Goal: Task Accomplishment & Management: Manage account settings

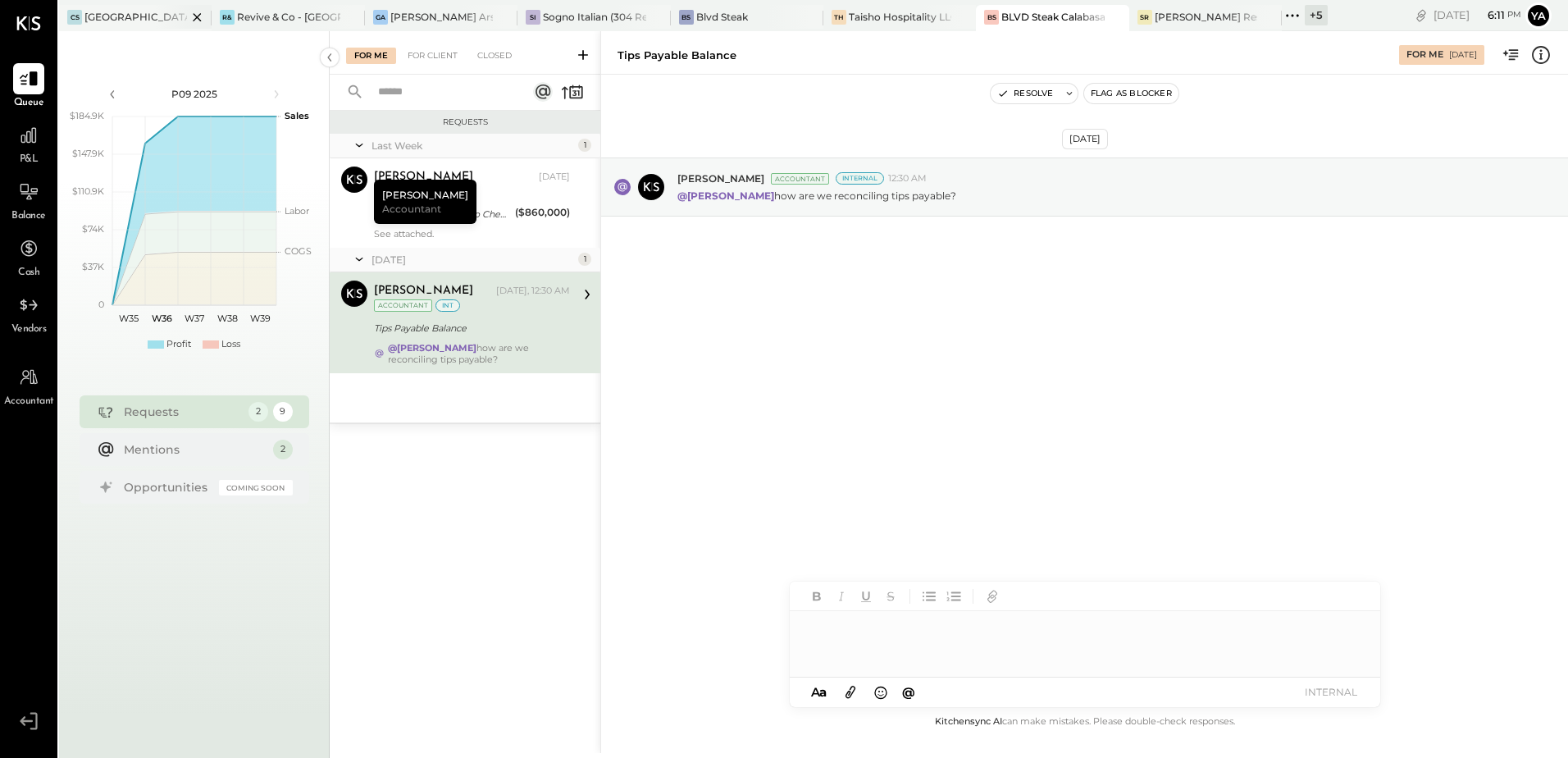
click at [138, 12] on div "[GEOGRAPHIC_DATA][PERSON_NAME]" at bounding box center [135, 16] width 102 height 14
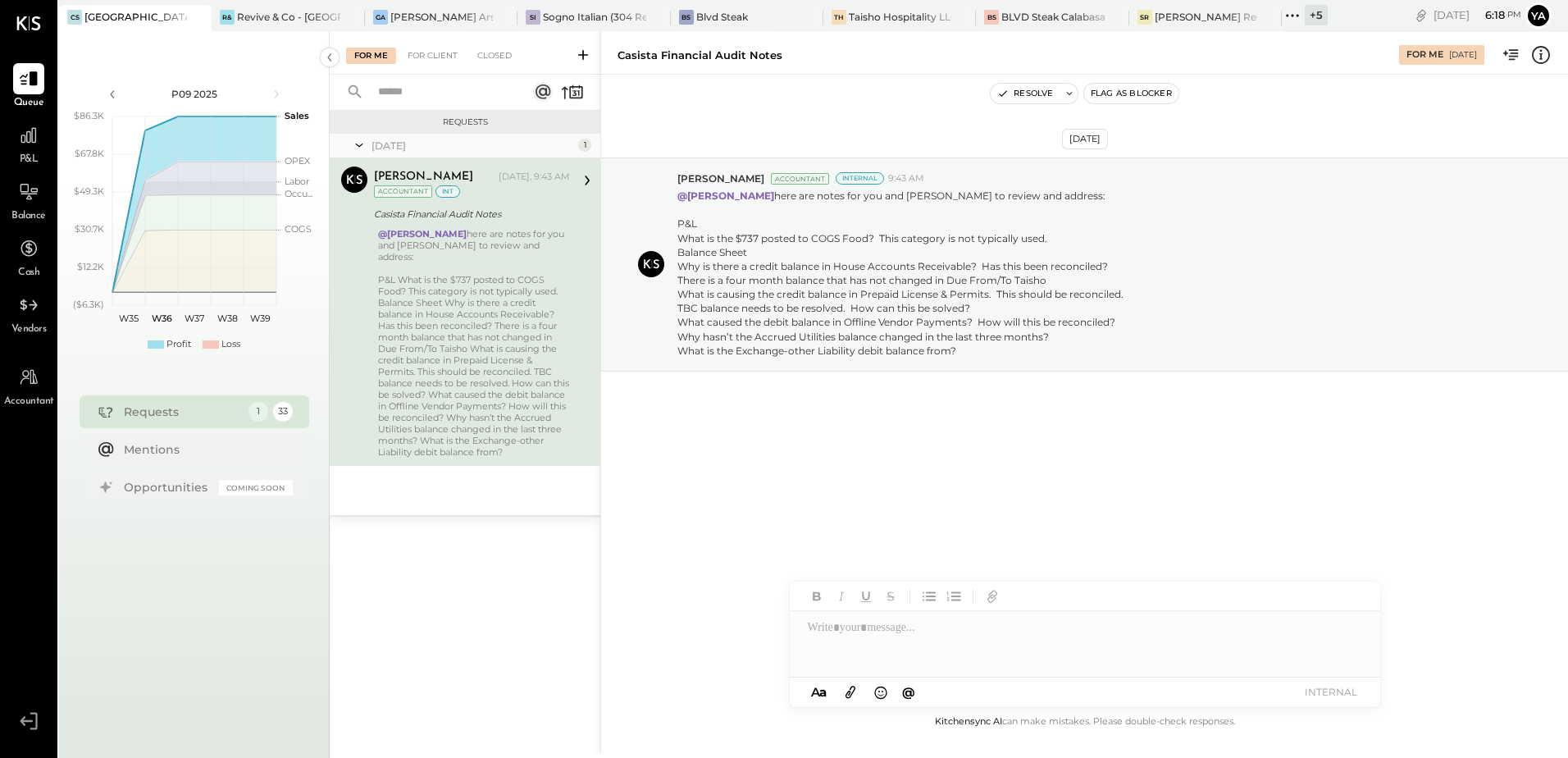
click at [913, 644] on div at bounding box center [1085, 644] width 591 height 65
click at [945, 613] on span "[PERSON_NAME]" at bounding box center [948, 609] width 129 height 15
click at [985, 626] on div "**********" at bounding box center [1085, 644] width 591 height 65
click at [904, 632] on div "**********" at bounding box center [1085, 644] width 591 height 65
click at [1053, 626] on div "**********" at bounding box center [1085, 644] width 591 height 65
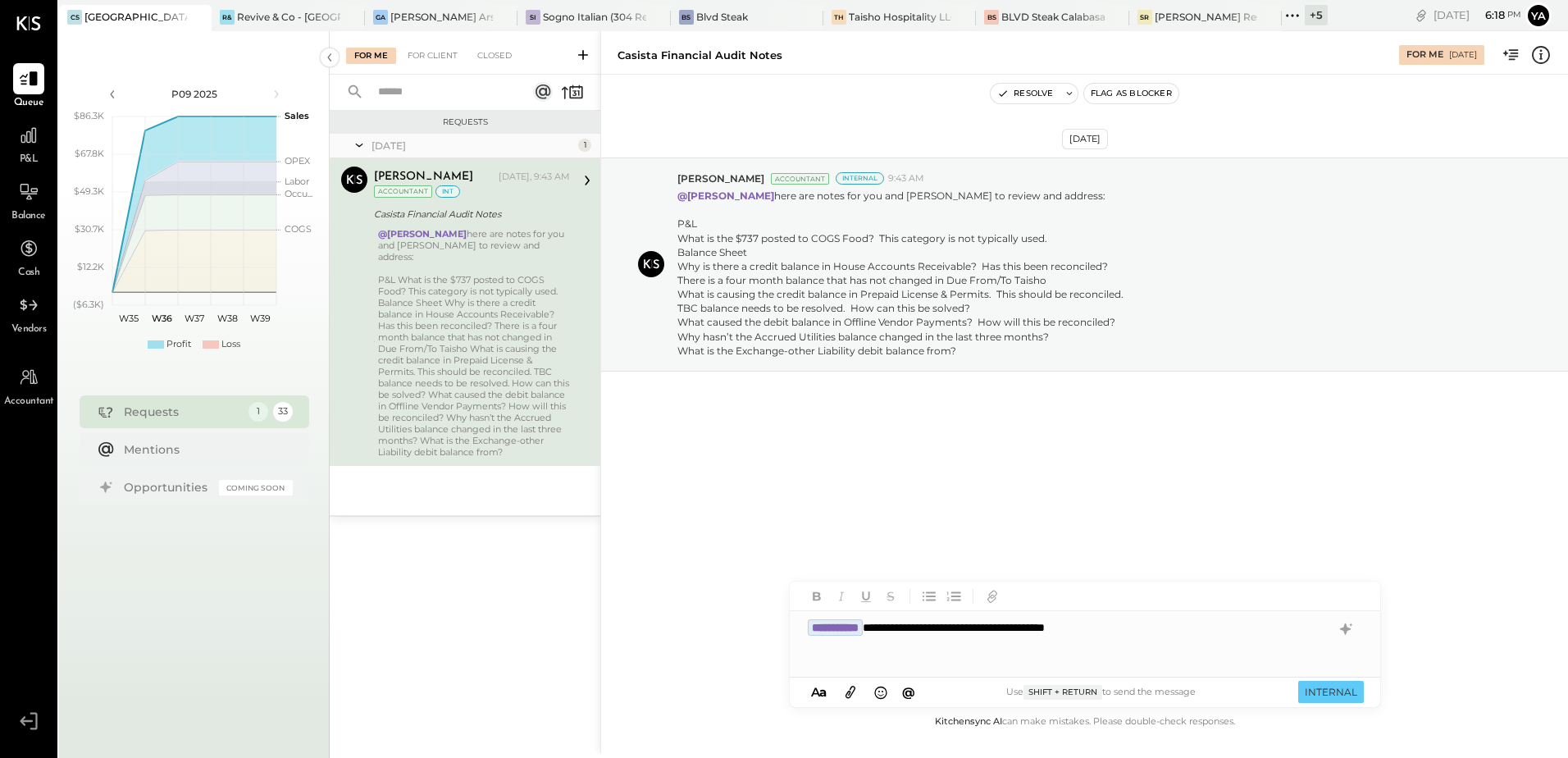
click at [1153, 626] on div "**********" at bounding box center [1085, 644] width 591 height 65
drag, startPoint x: 1153, startPoint y: 626, endPoint x: 898, endPoint y: 625, distance: 255.0
click at [898, 625] on div "**********" at bounding box center [1085, 644] width 591 height 65
click at [1152, 624] on div "**********" at bounding box center [1085, 644] width 591 height 65
type input "****"
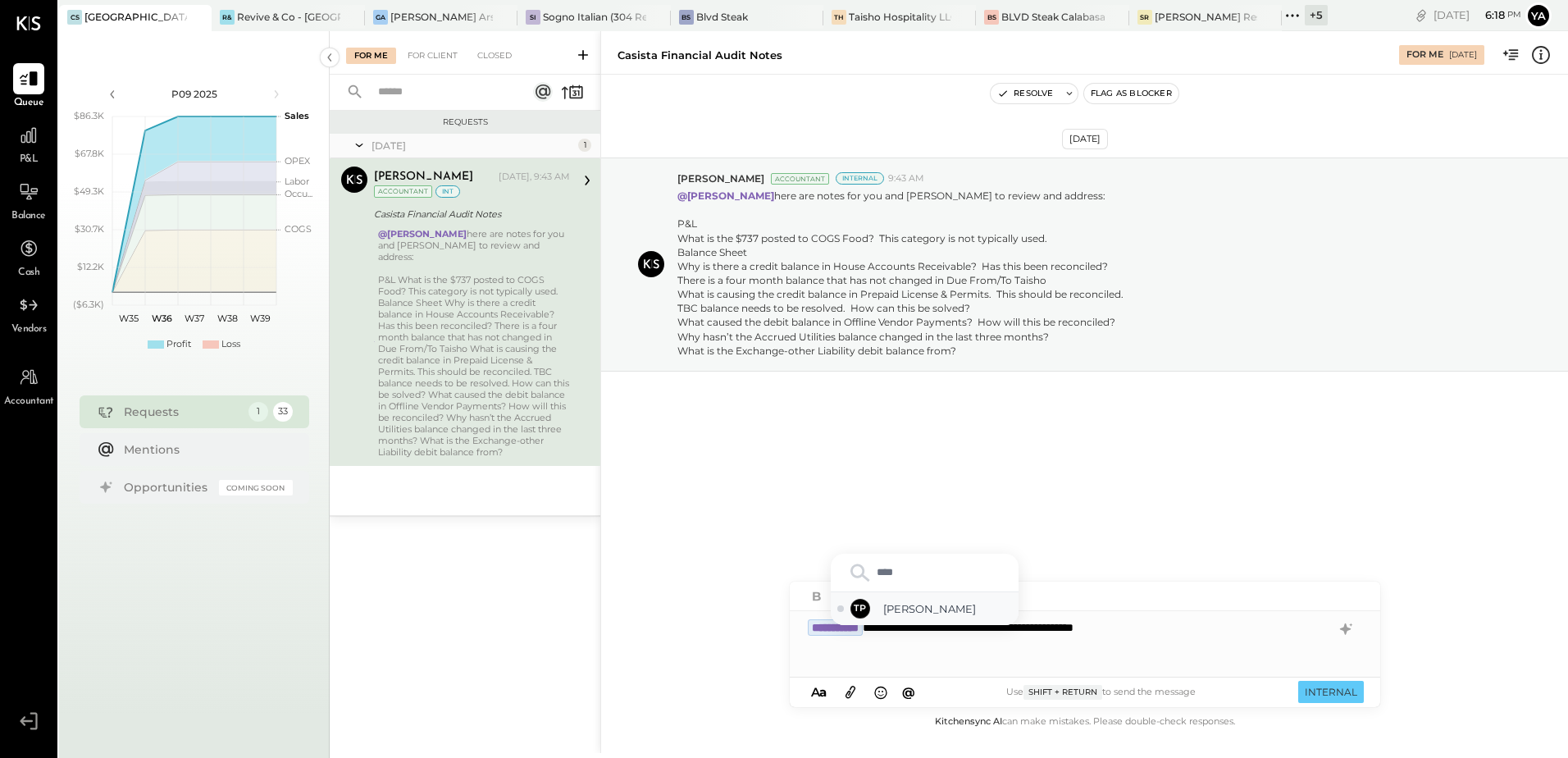
click at [962, 612] on span "[PERSON_NAME]" at bounding box center [948, 609] width 129 height 15
click at [1349, 698] on button "INTERNAL" at bounding box center [1331, 692] width 65 height 22
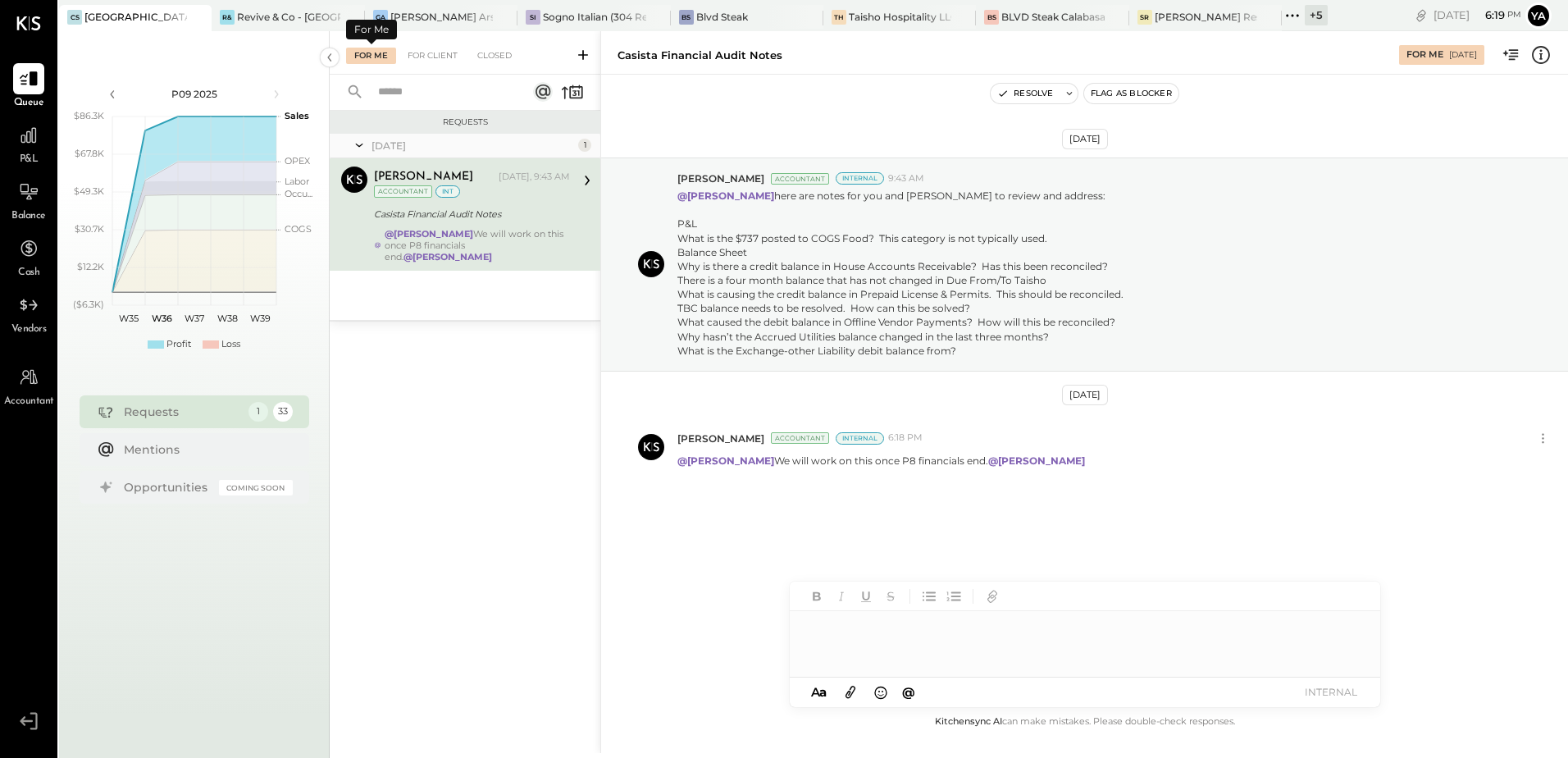
click at [379, 58] on div "For Me" at bounding box center [371, 55] width 50 height 16
drag, startPoint x: 747, startPoint y: 465, endPoint x: 961, endPoint y: 467, distance: 214.0
click at [961, 467] on p "@[PERSON_NAME] We will work on this once P8 financials end. @[PERSON_NAME]" at bounding box center [882, 460] width 410 height 14
copy p "We will work on this once P8 financials end."
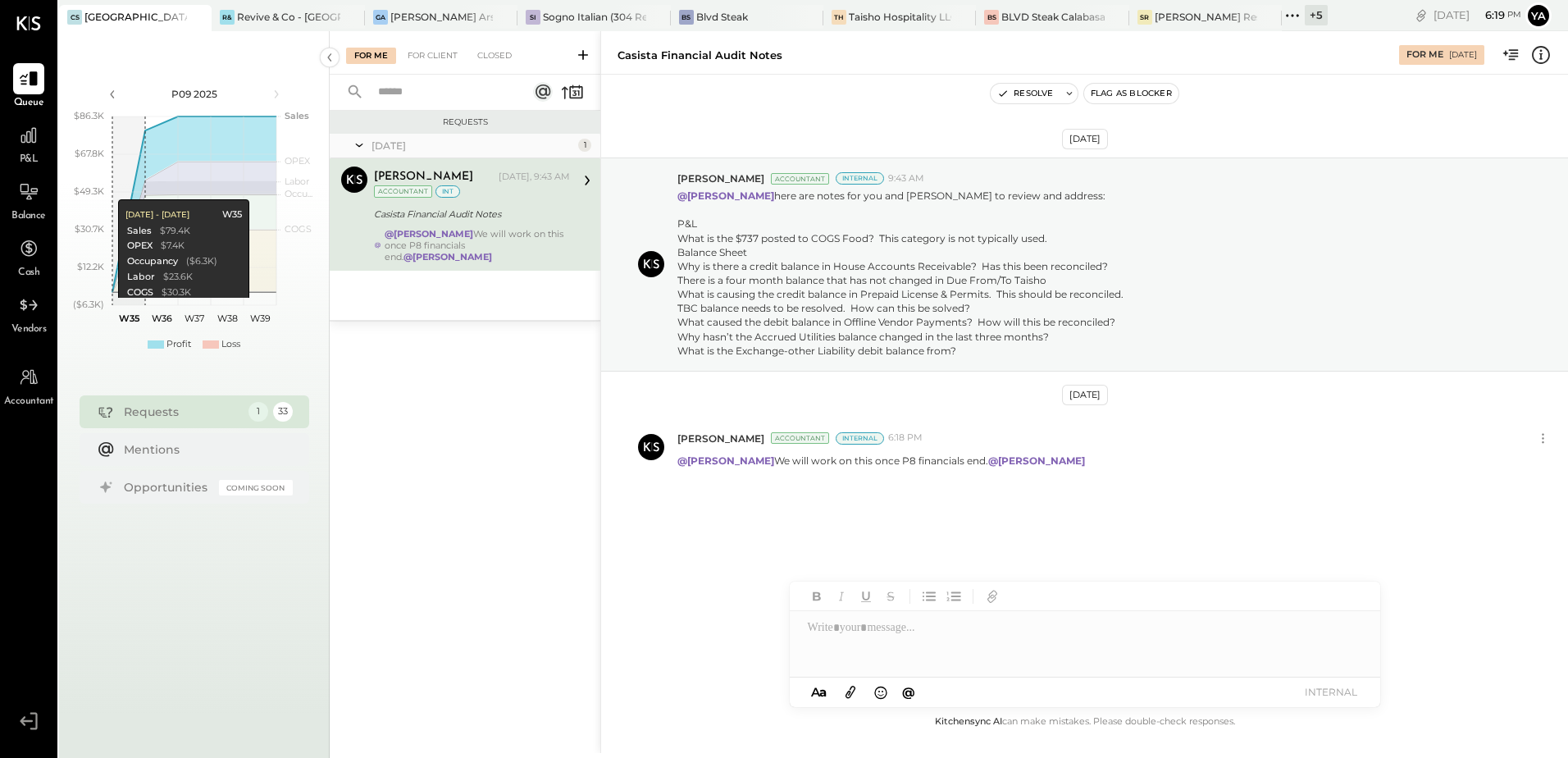
click at [830, 496] on div "[DATE] [PERSON_NAME] Accountant Internal 9:43 AM @[PERSON_NAME] here are notes …" at bounding box center [1085, 359] width 967 height 488
click at [758, 515] on div "[DATE] [PERSON_NAME] Accountant Internal 9:43 AM @[PERSON_NAME] here are notes …" at bounding box center [1085, 359] width 967 height 488
click at [690, 397] on div "[DATE] [PERSON_NAME] Accountant Internal 9:43 AM @[PERSON_NAME] here are notes …" at bounding box center [1085, 359] width 967 height 488
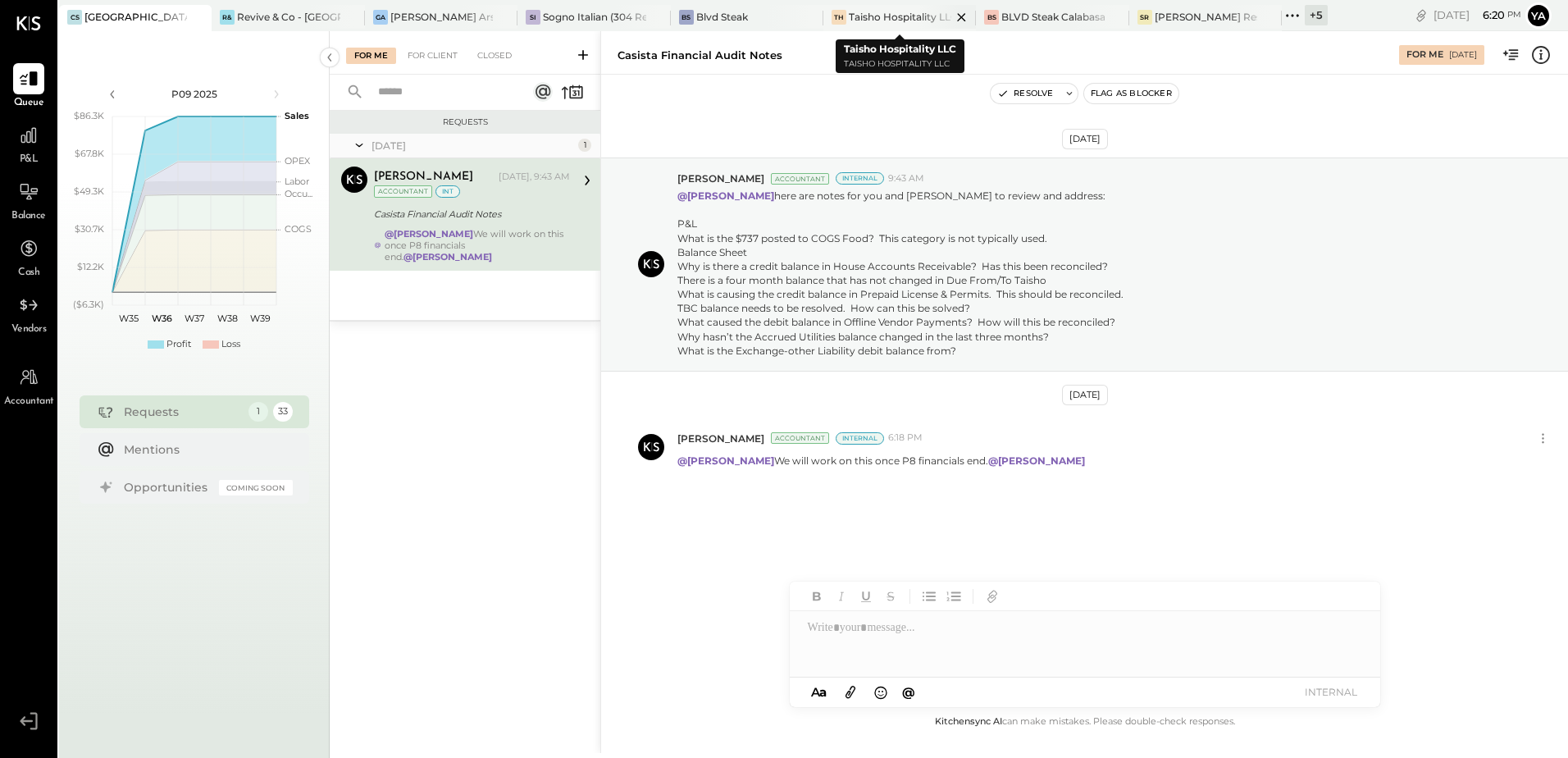
click at [872, 22] on div "Taisho Hospitality LLC" at bounding box center [900, 16] width 102 height 14
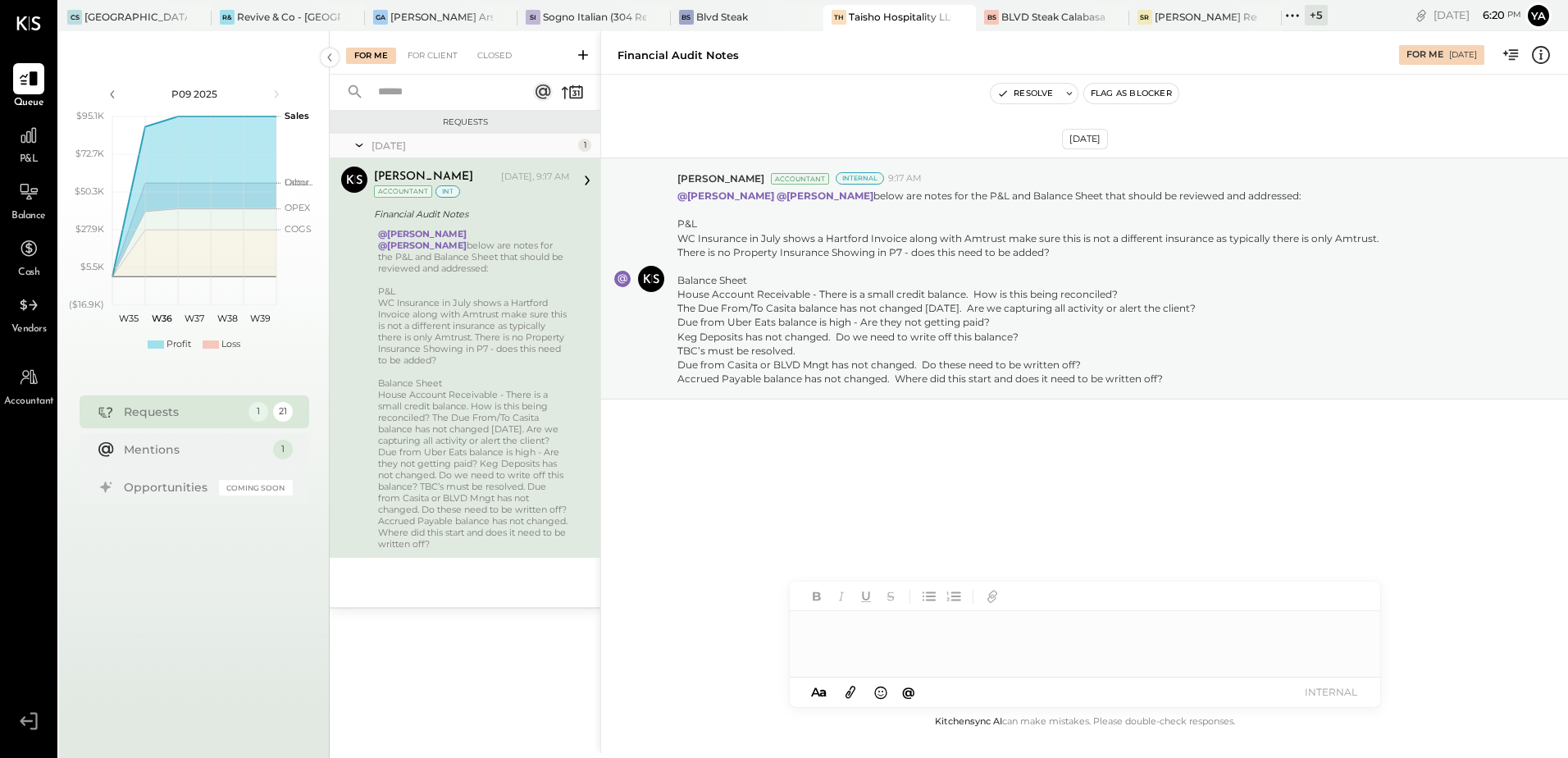
click at [904, 644] on div at bounding box center [1085, 644] width 591 height 65
click at [912, 608] on span "[PERSON_NAME]" at bounding box center [948, 609] width 129 height 15
click at [1148, 626] on div "**********" at bounding box center [1085, 644] width 591 height 65
click at [1171, 627] on div "**********" at bounding box center [1085, 644] width 591 height 65
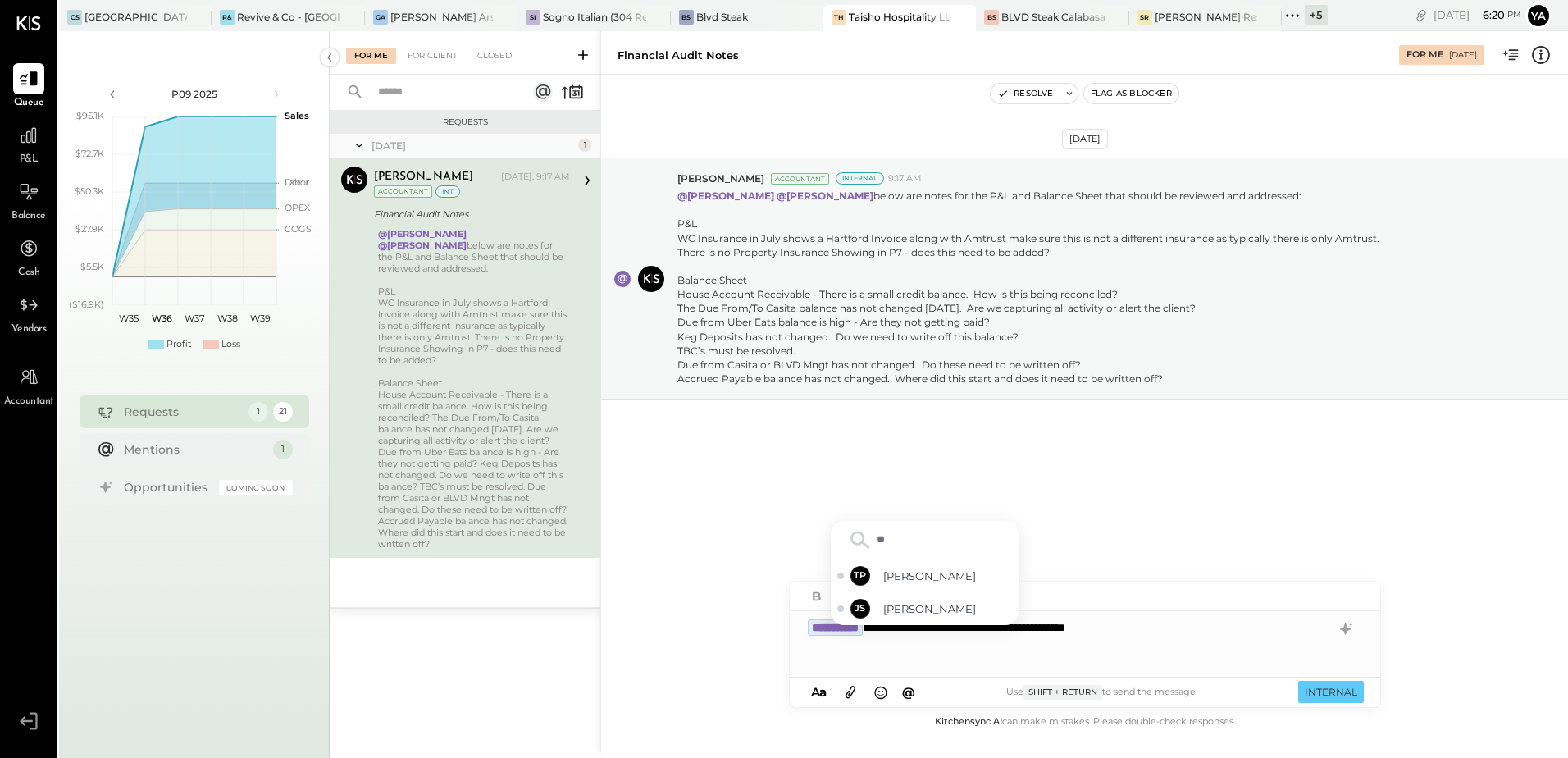
type input "***"
click at [966, 607] on span "[PERSON_NAME]" at bounding box center [948, 609] width 129 height 15
click at [1350, 696] on button "INTERNAL" at bounding box center [1331, 692] width 65 height 22
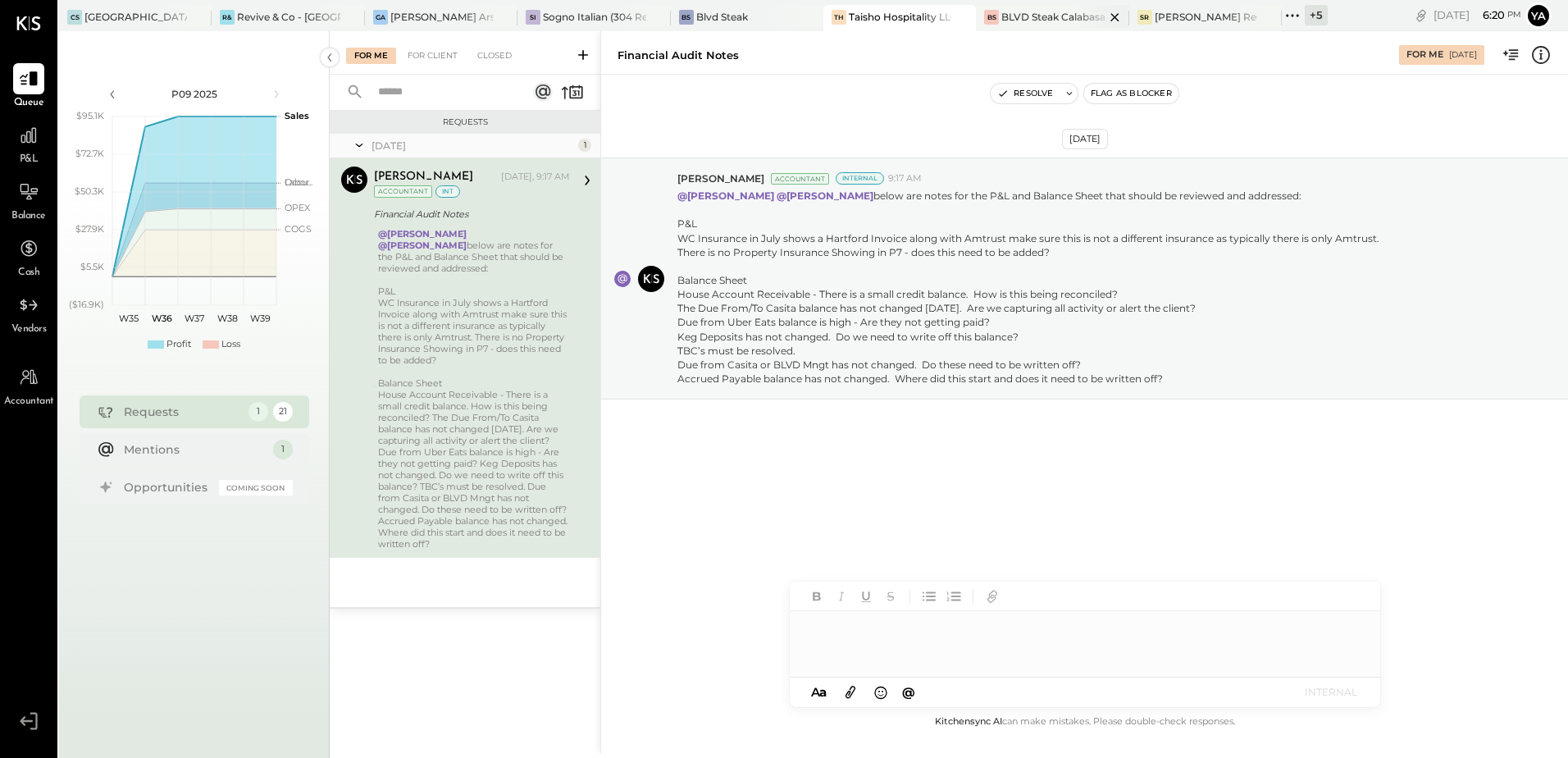
click at [1032, 9] on div "BLVD Steak Calabasas" at bounding box center [1052, 16] width 102 height 14
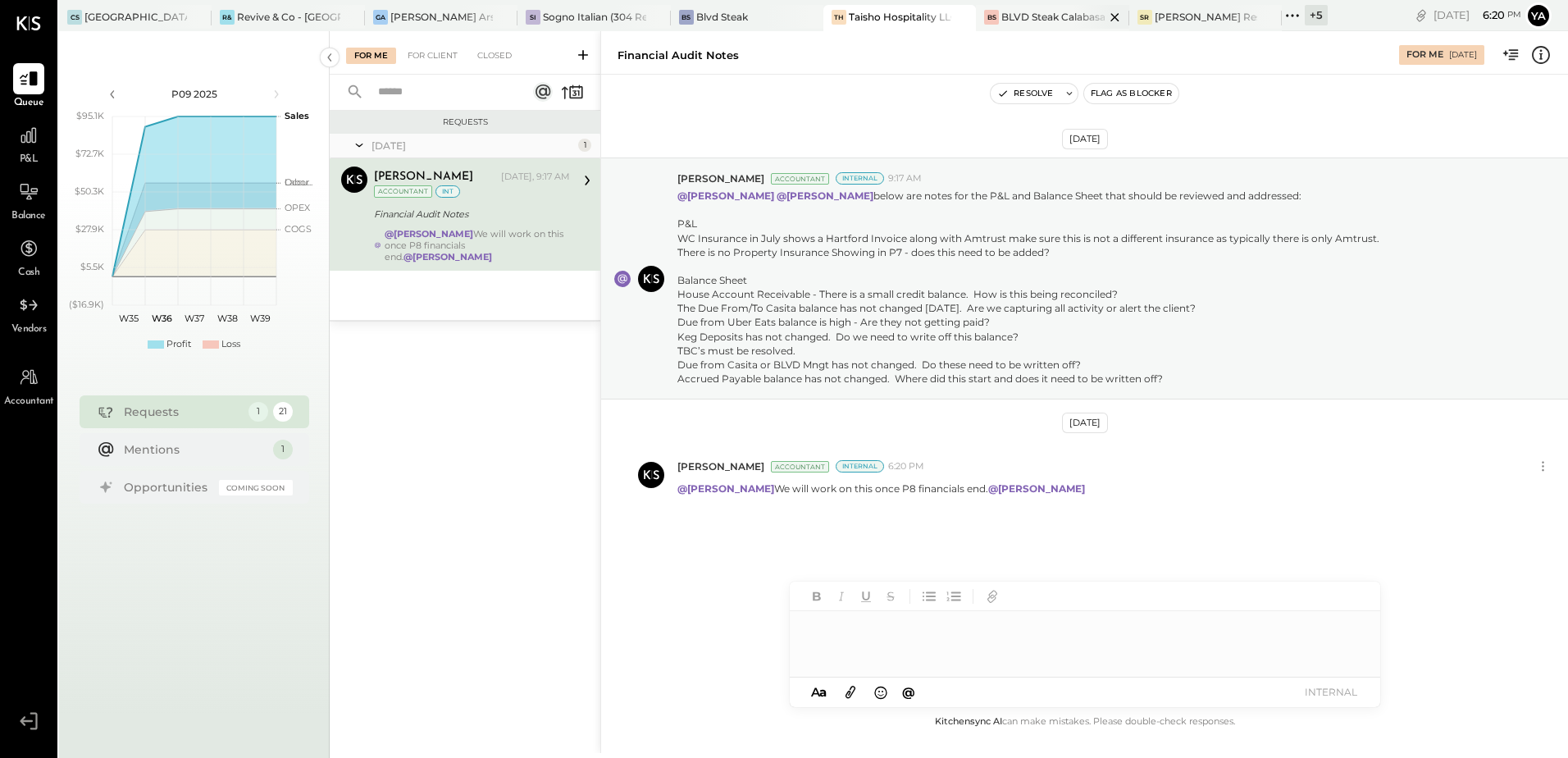
click at [1044, 12] on div "BLVD Steak Calabasas" at bounding box center [1052, 16] width 102 height 14
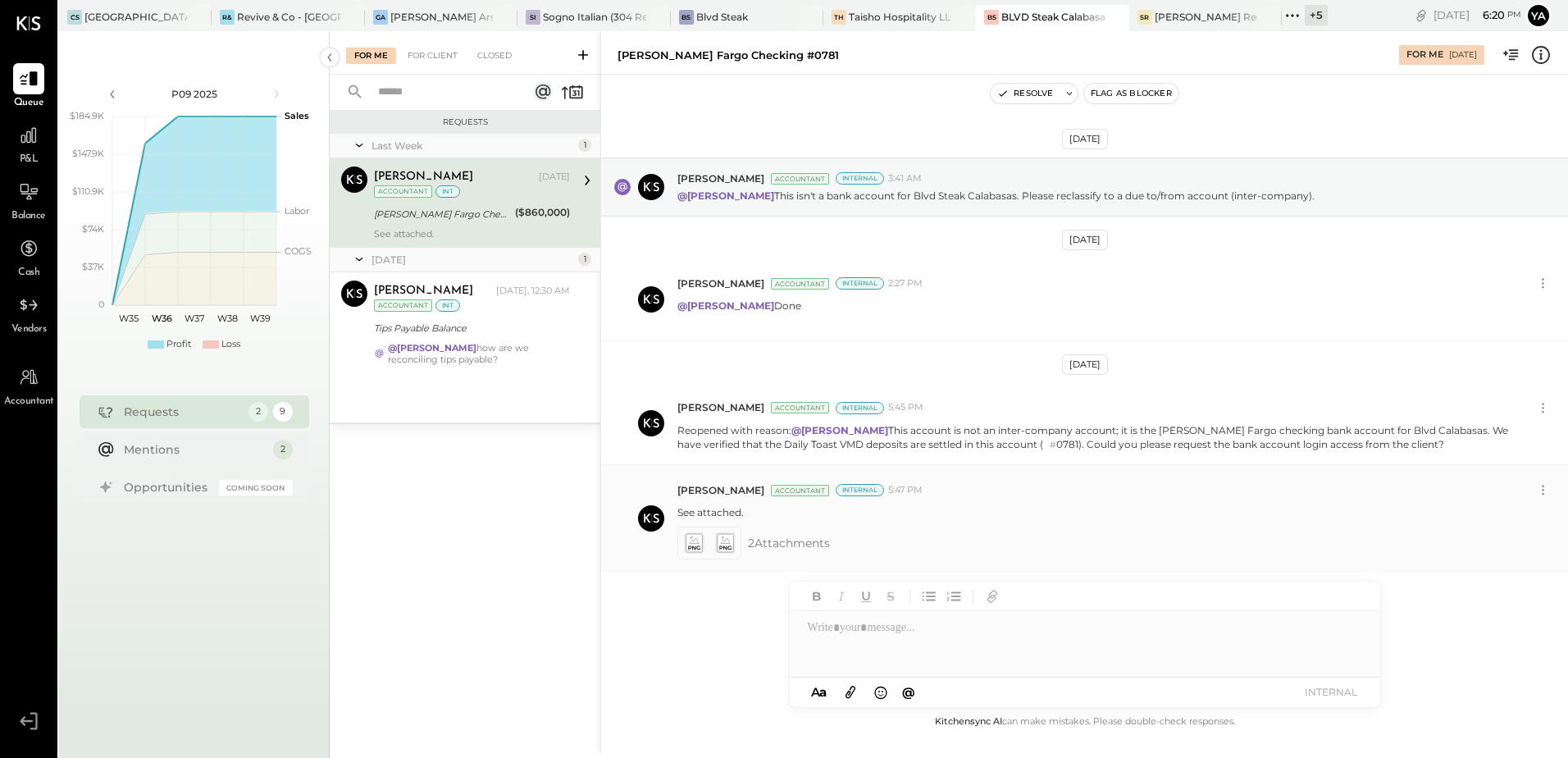
click at [691, 545] on icon at bounding box center [693, 543] width 17 height 19
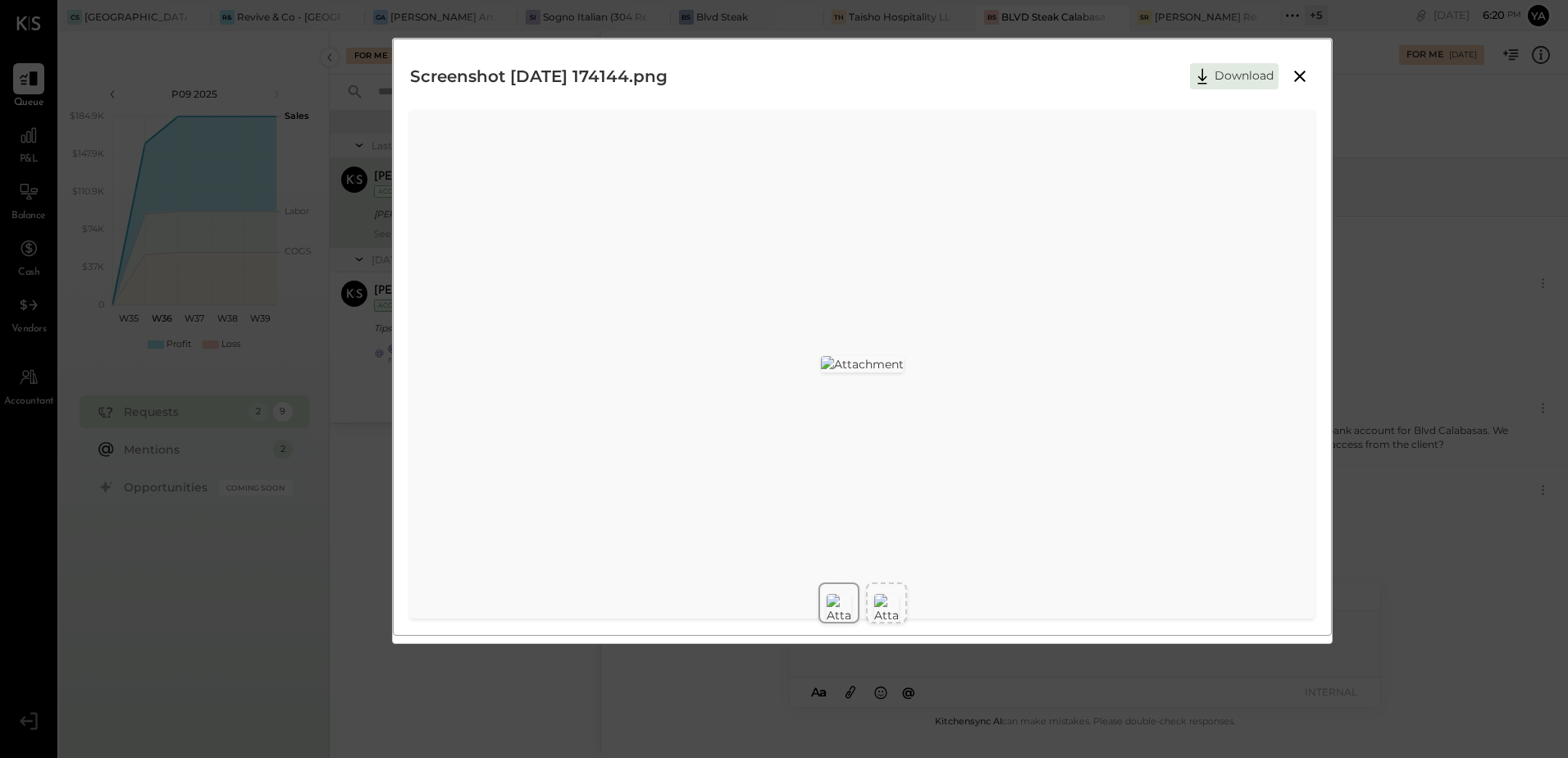
click at [1301, 73] on icon at bounding box center [1300, 76] width 20 height 20
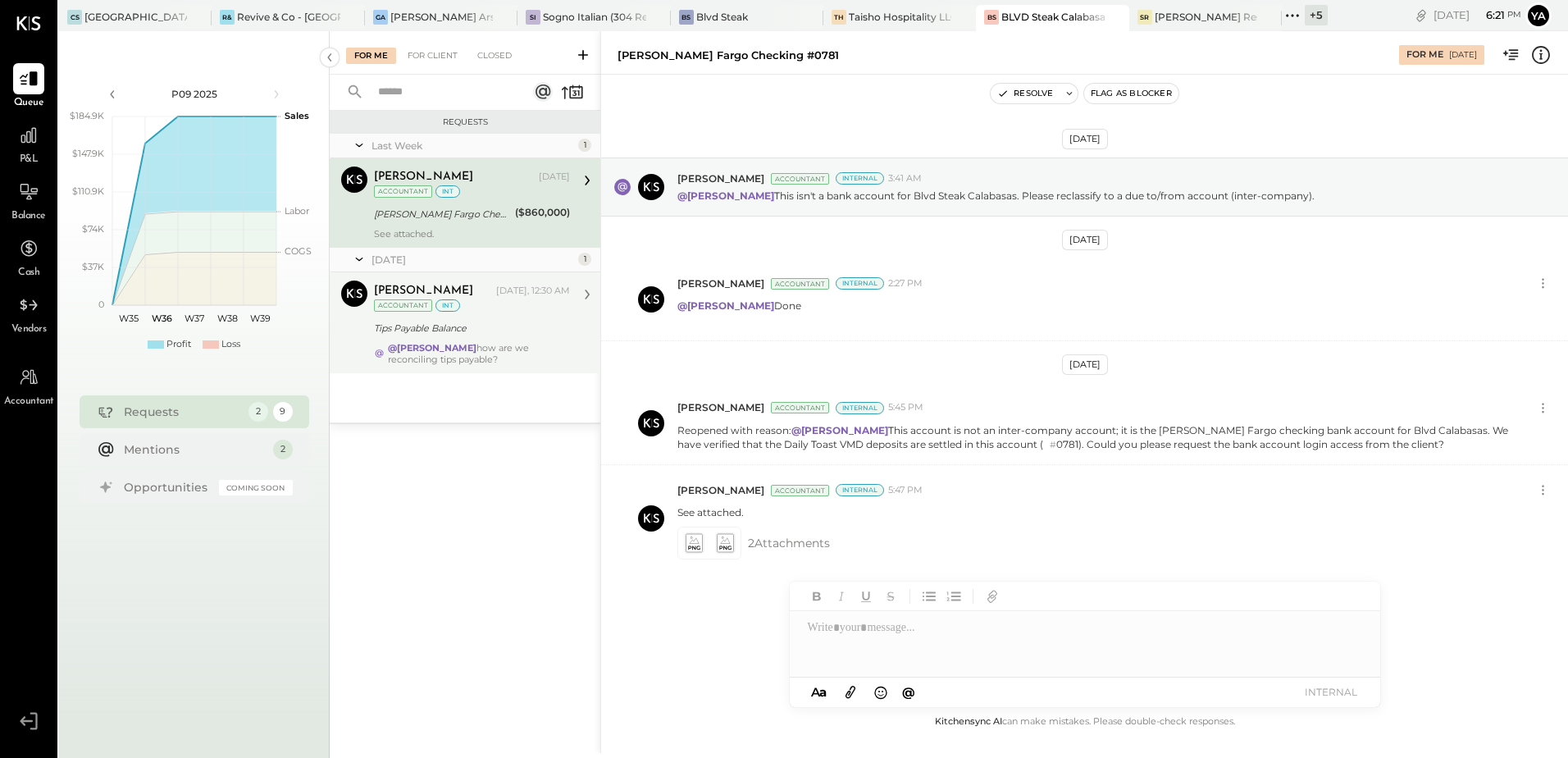
click at [454, 323] on div "Tips Payable Balance" at bounding box center [470, 328] width 191 height 16
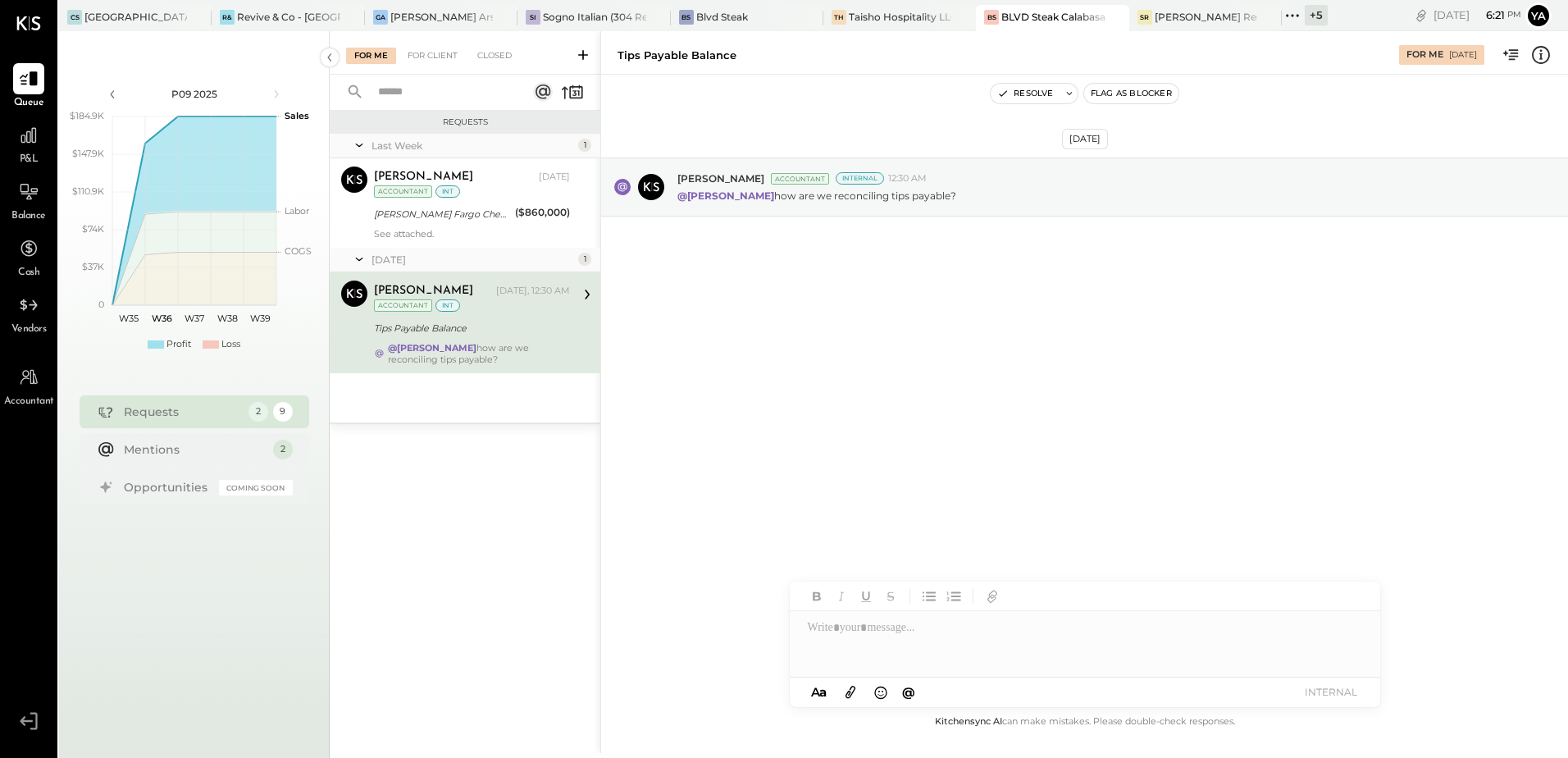
click at [796, 350] on div "[DATE] [PERSON_NAME] Accountant Internal 12:30 AM @[PERSON_NAME] how are we rec…" at bounding box center [1085, 393] width 967 height 638
click at [833, 626] on div at bounding box center [1085, 644] width 591 height 65
click at [999, 411] on div "[DATE] [PERSON_NAME] Accountant Internal 12:30 AM @[PERSON_NAME] how are we rec…" at bounding box center [1085, 393] width 967 height 638
click at [993, 406] on div "[DATE] [PERSON_NAME] Accountant Internal 12:30 AM @[PERSON_NAME] how are we rec…" at bounding box center [1085, 393] width 967 height 638
click at [422, 582] on div "Requests Last Week 1 [PERSON_NAME] Accountant Yasin Shabhai [DATE] Accountant i…" at bounding box center [464, 412] width 271 height 602
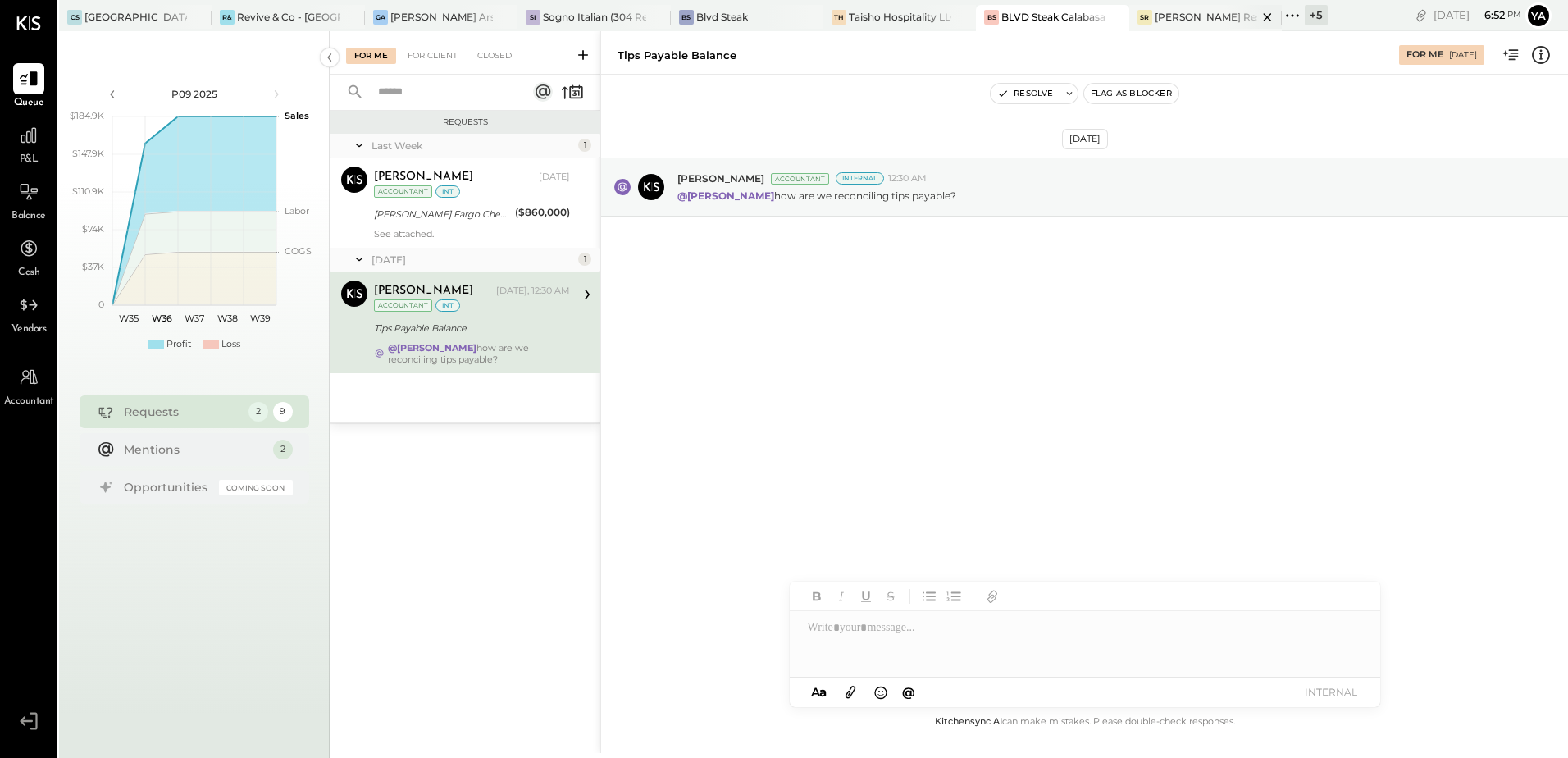
click at [1197, 9] on div "[PERSON_NAME] Restaurant & Deli" at bounding box center [1206, 16] width 102 height 14
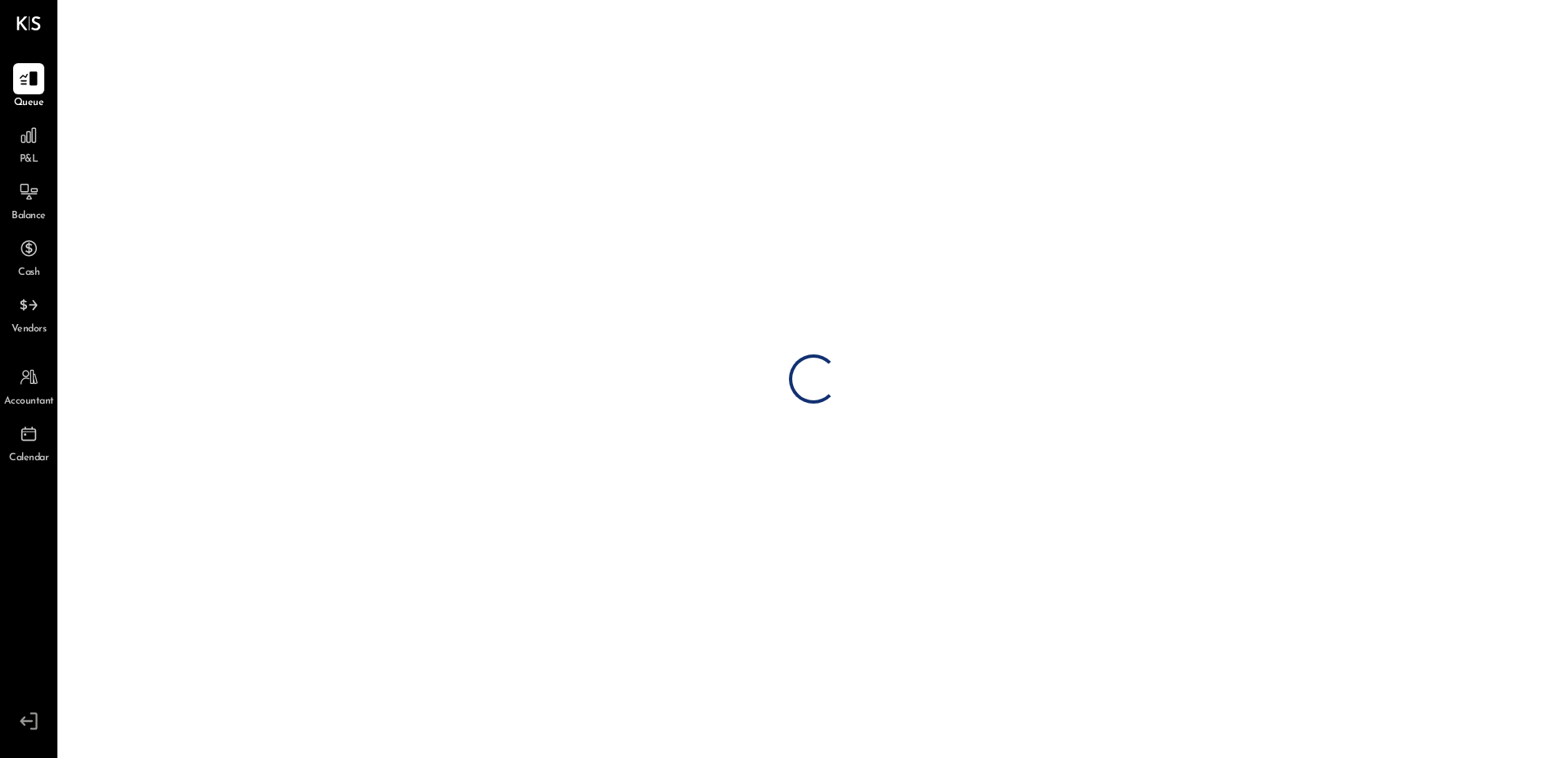
click at [28, 157] on span "P&L" at bounding box center [29, 159] width 19 height 15
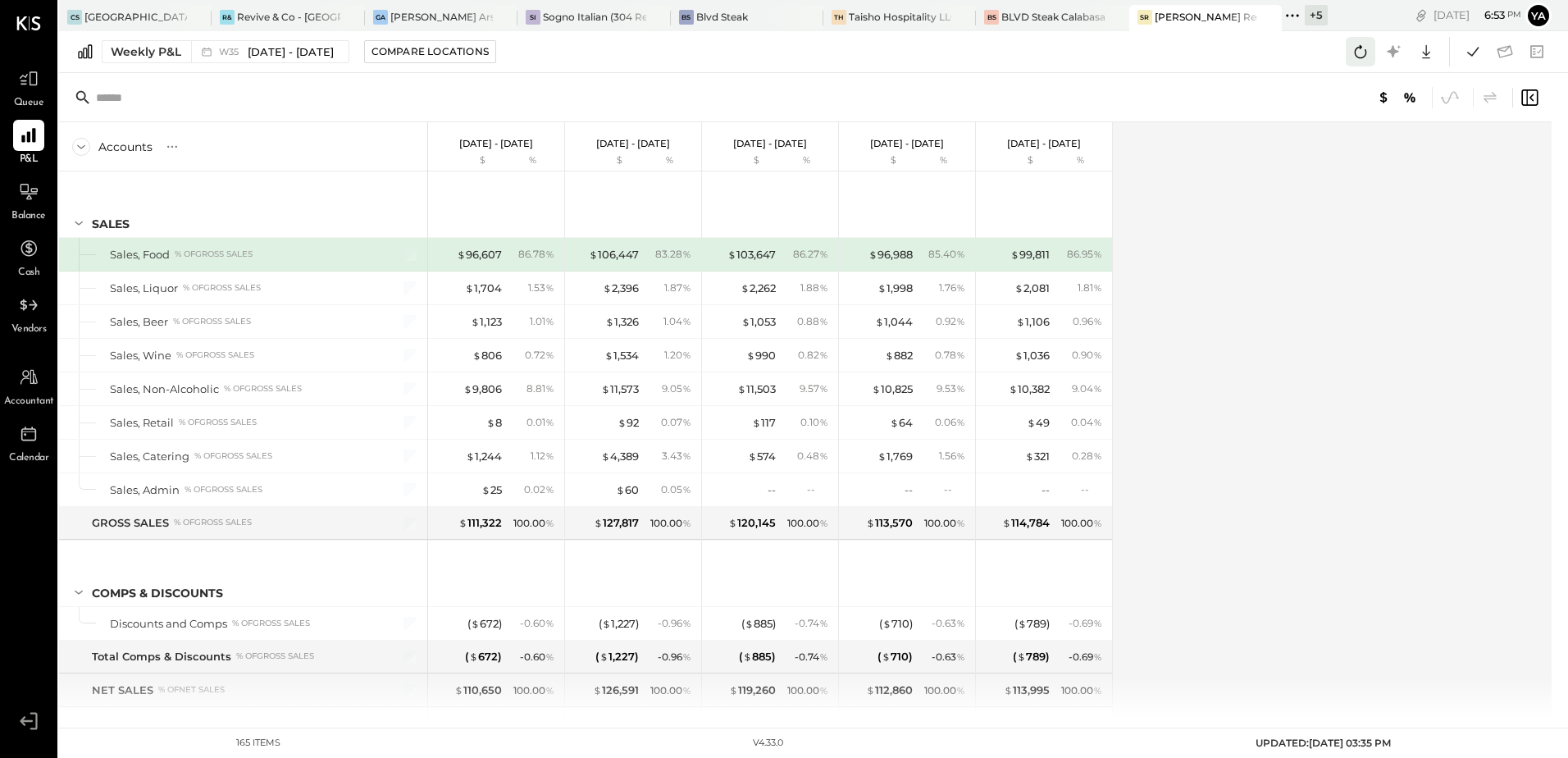
click at [1364, 54] on icon at bounding box center [1360, 52] width 22 height 22
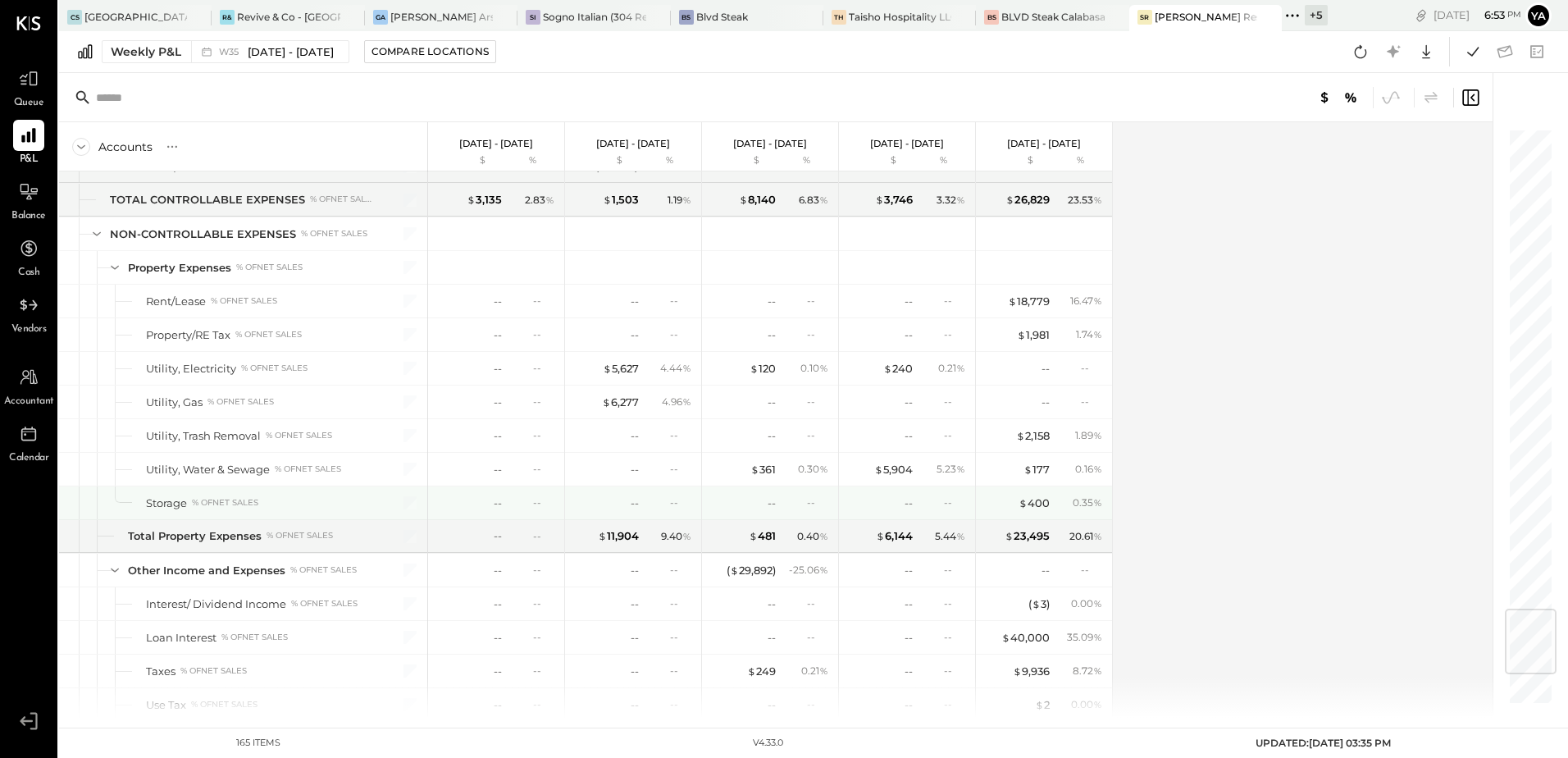
scroll to position [4267, 0]
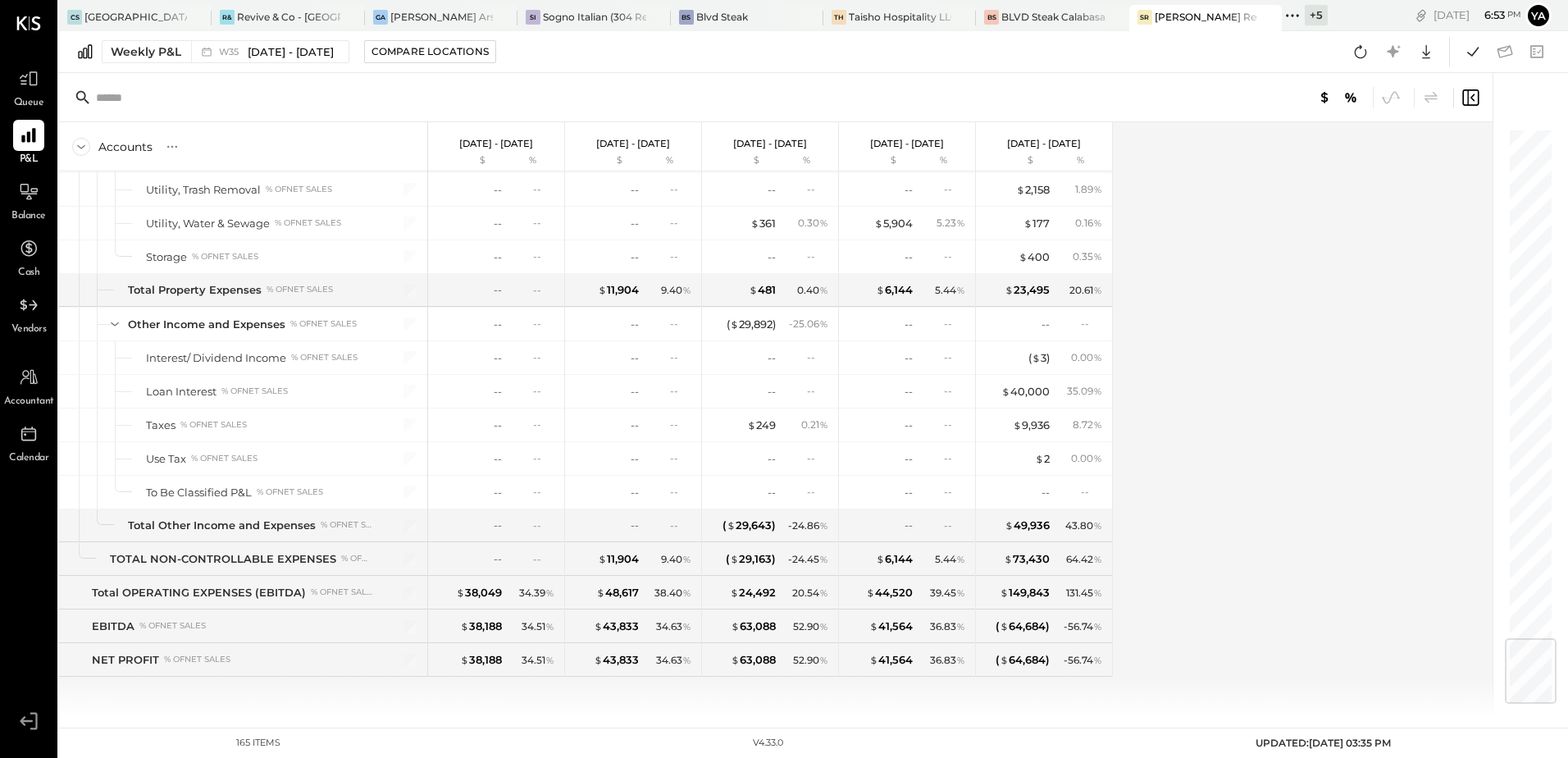
click at [27, 96] on span "Queue" at bounding box center [28, 103] width 30 height 15
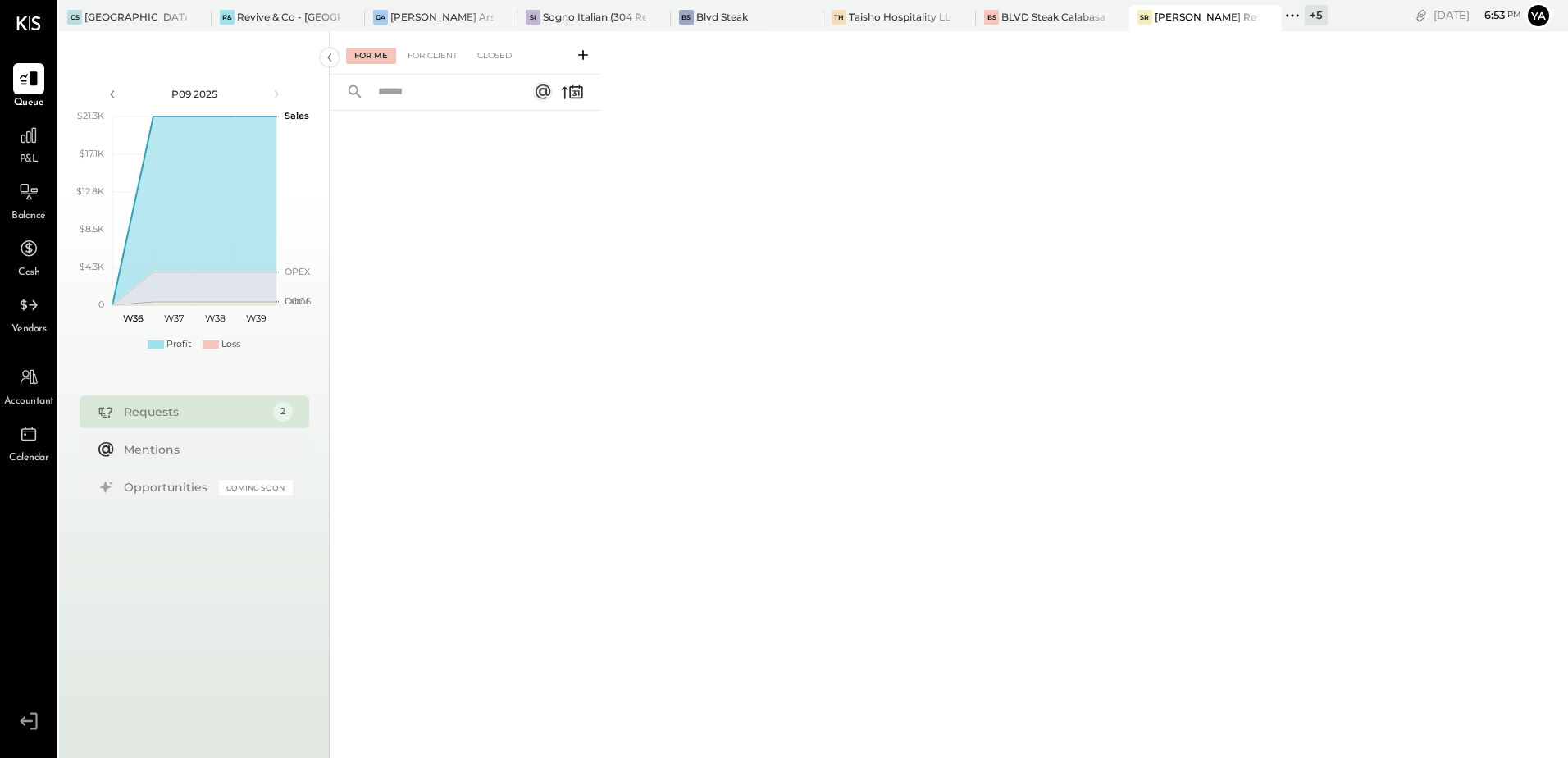
click at [379, 57] on div "For Me" at bounding box center [371, 55] width 50 height 16
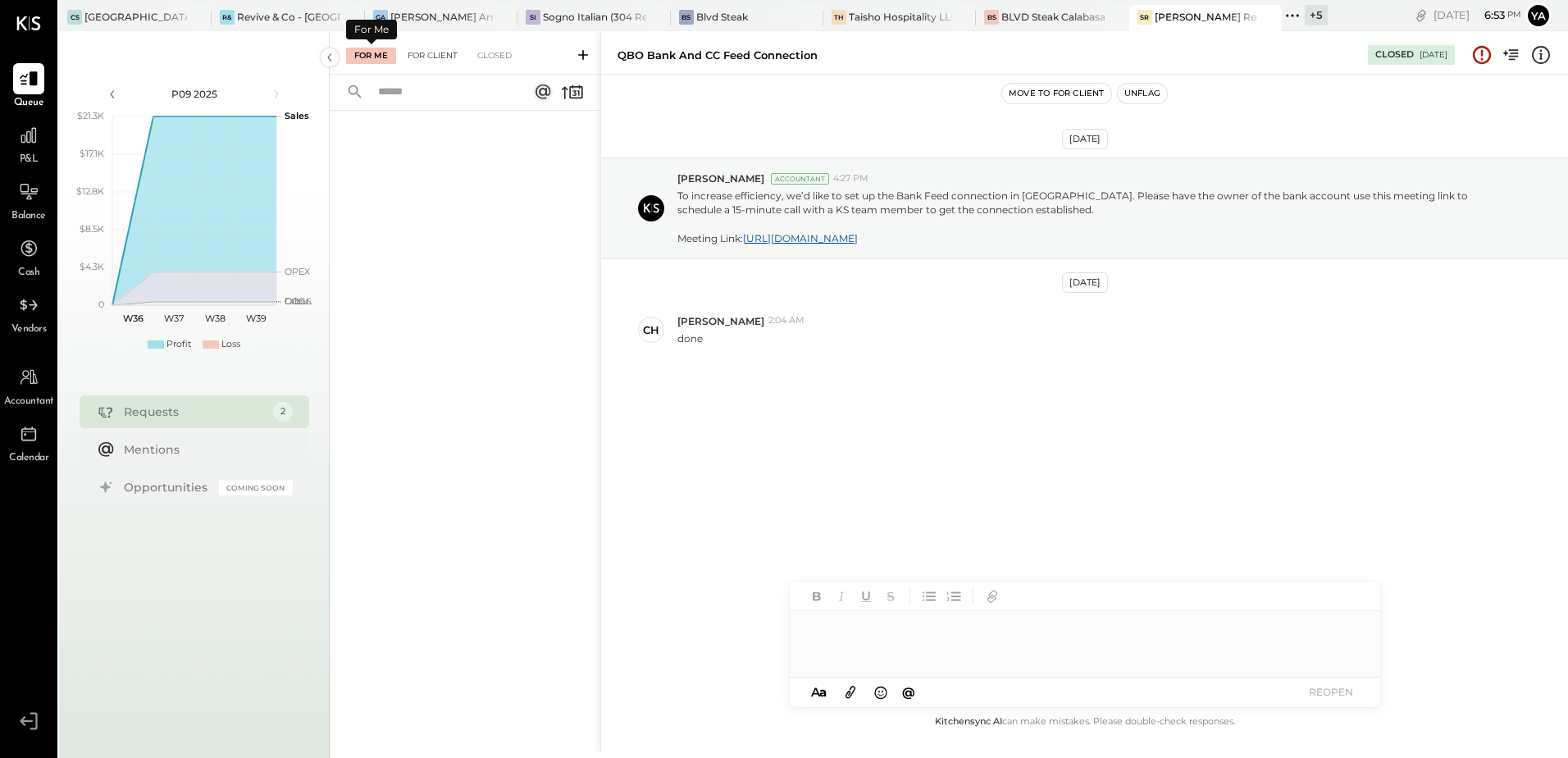
click at [439, 59] on div "For Client" at bounding box center [432, 55] width 66 height 16
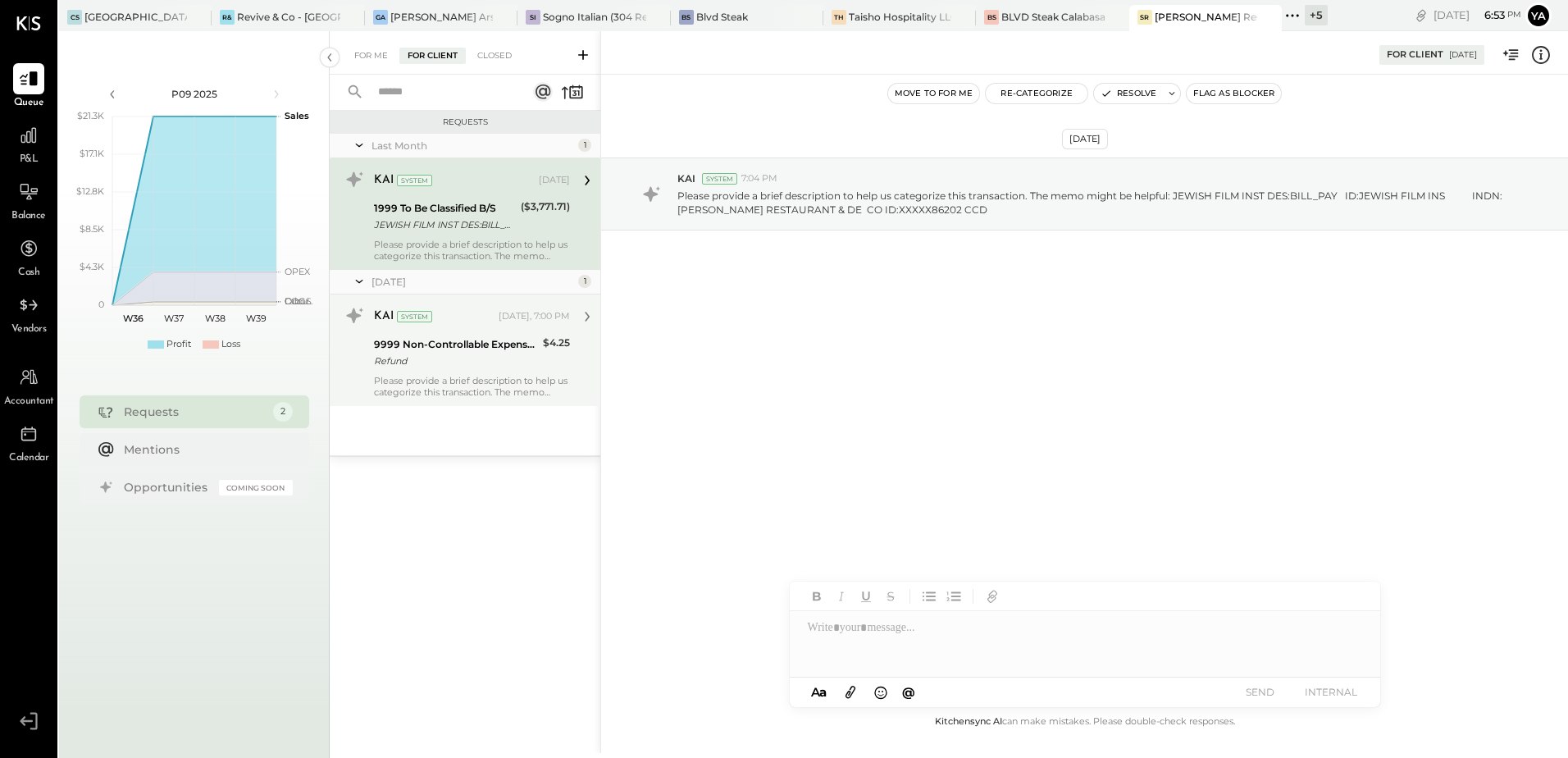
click at [499, 328] on div "KAI System [DATE], 7:00 PM" at bounding box center [472, 317] width 196 height 28
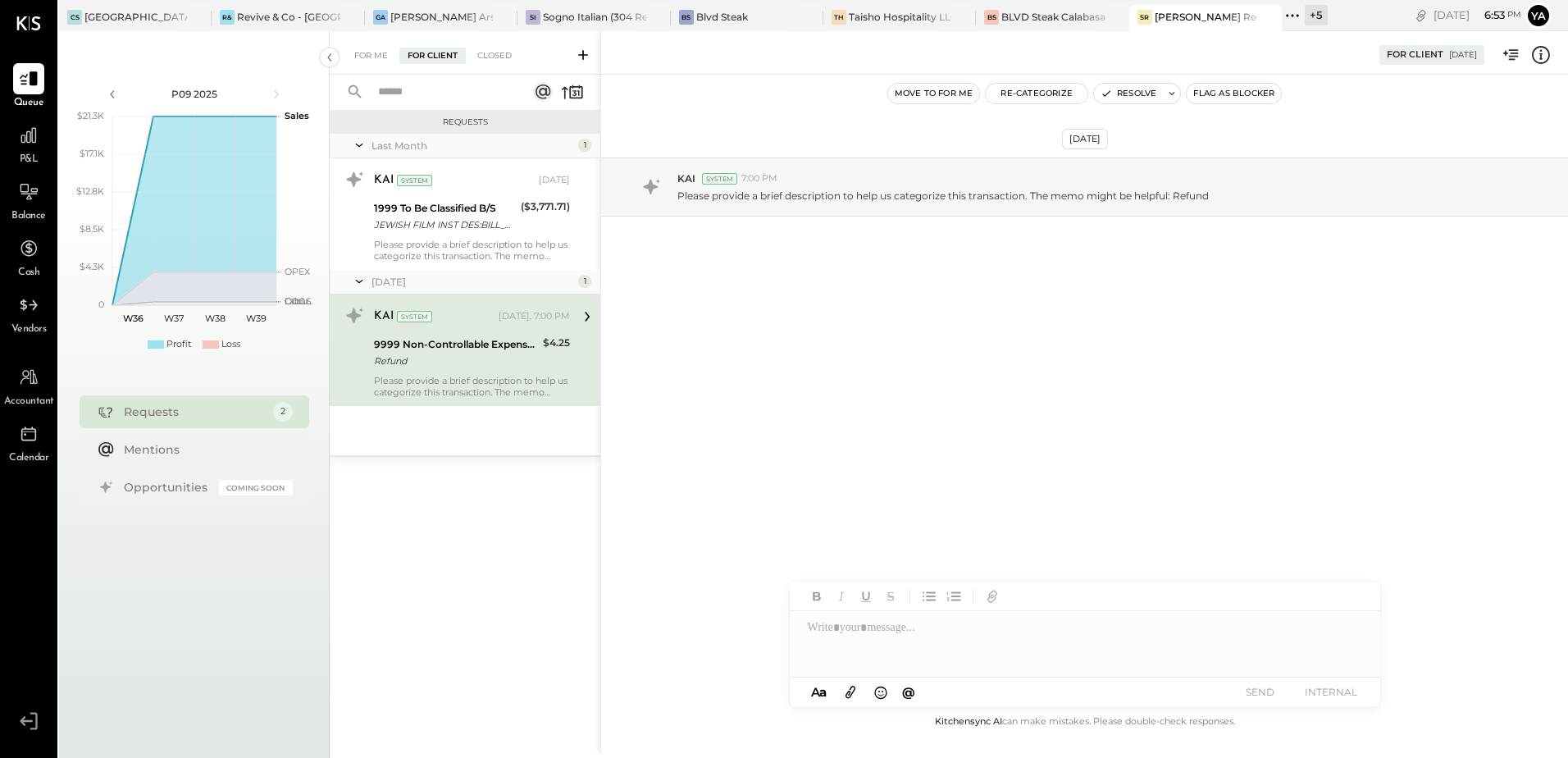
drag, startPoint x: 485, startPoint y: 328, endPoint x: 459, endPoint y: 325, distance: 26.2
click at [459, 325] on div "KAI System [DATE], 7:00 PM" at bounding box center [472, 317] width 196 height 23
drag, startPoint x: 459, startPoint y: 325, endPoint x: 449, endPoint y: 362, distance: 38.3
click at [449, 362] on div "Refund" at bounding box center [456, 361] width 164 height 16
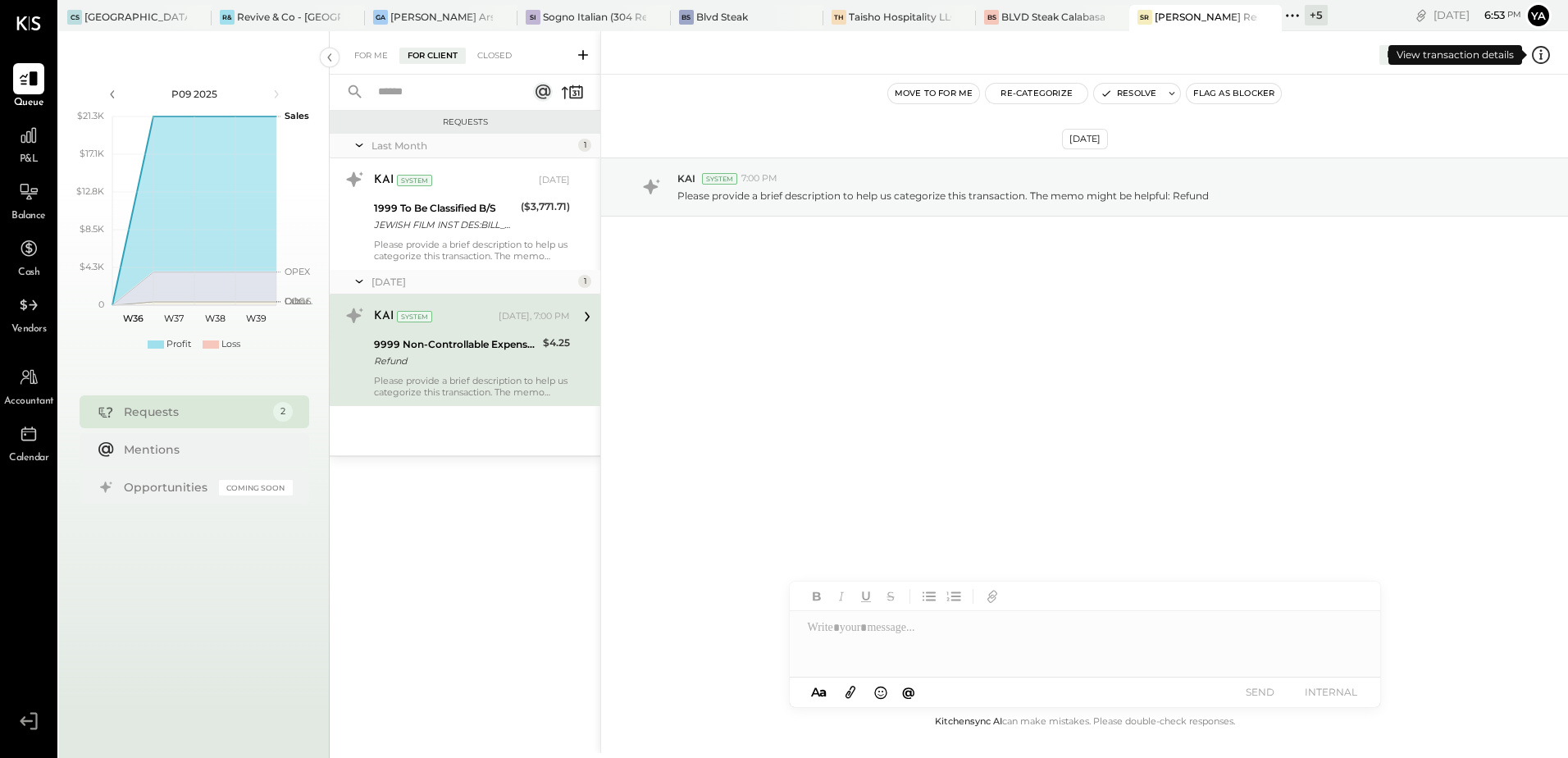
click at [1537, 62] on icon at bounding box center [1540, 54] width 18 height 18
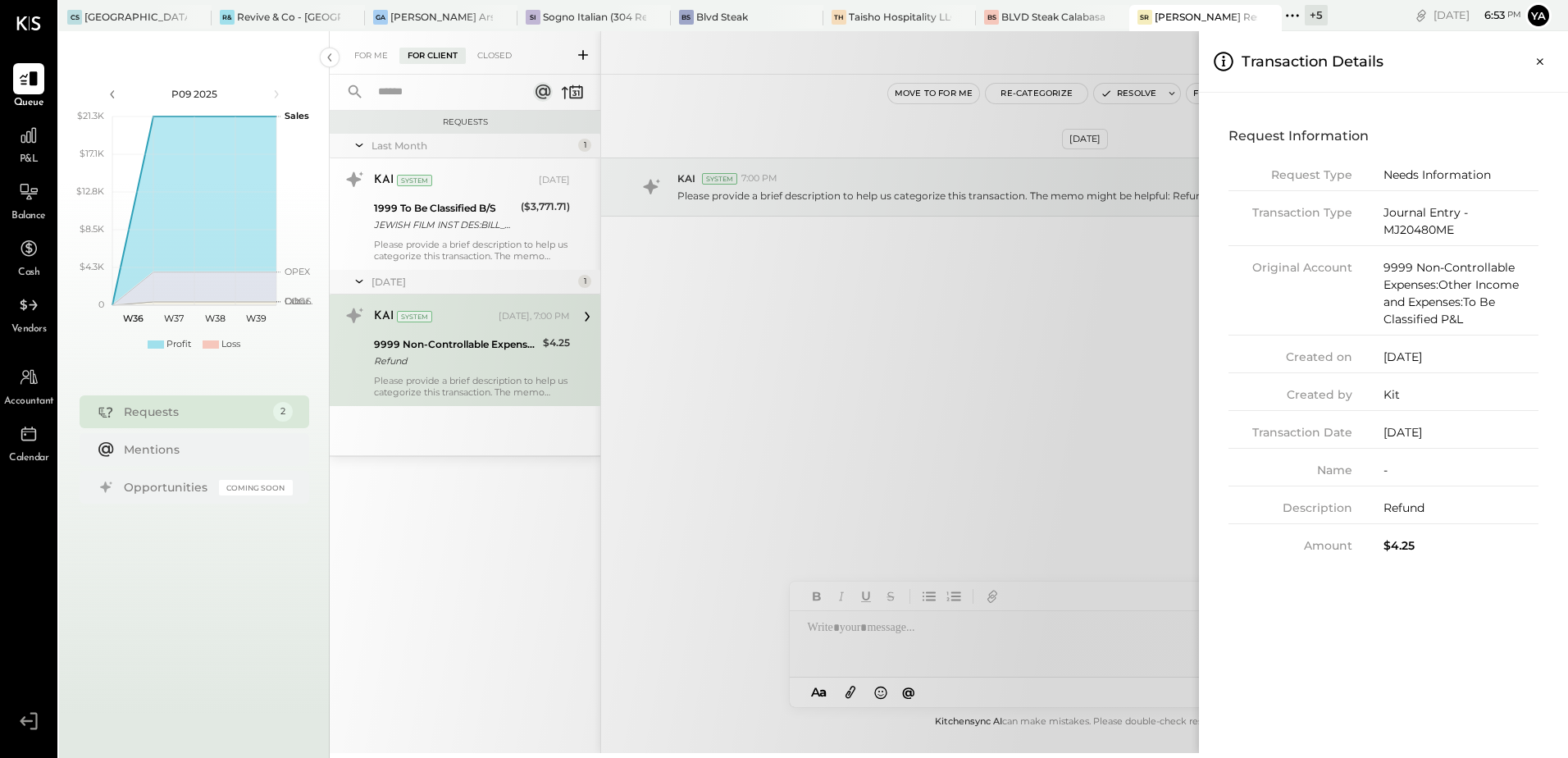
click at [1537, 62] on icon "Close panel" at bounding box center [1540, 61] width 16 height 16
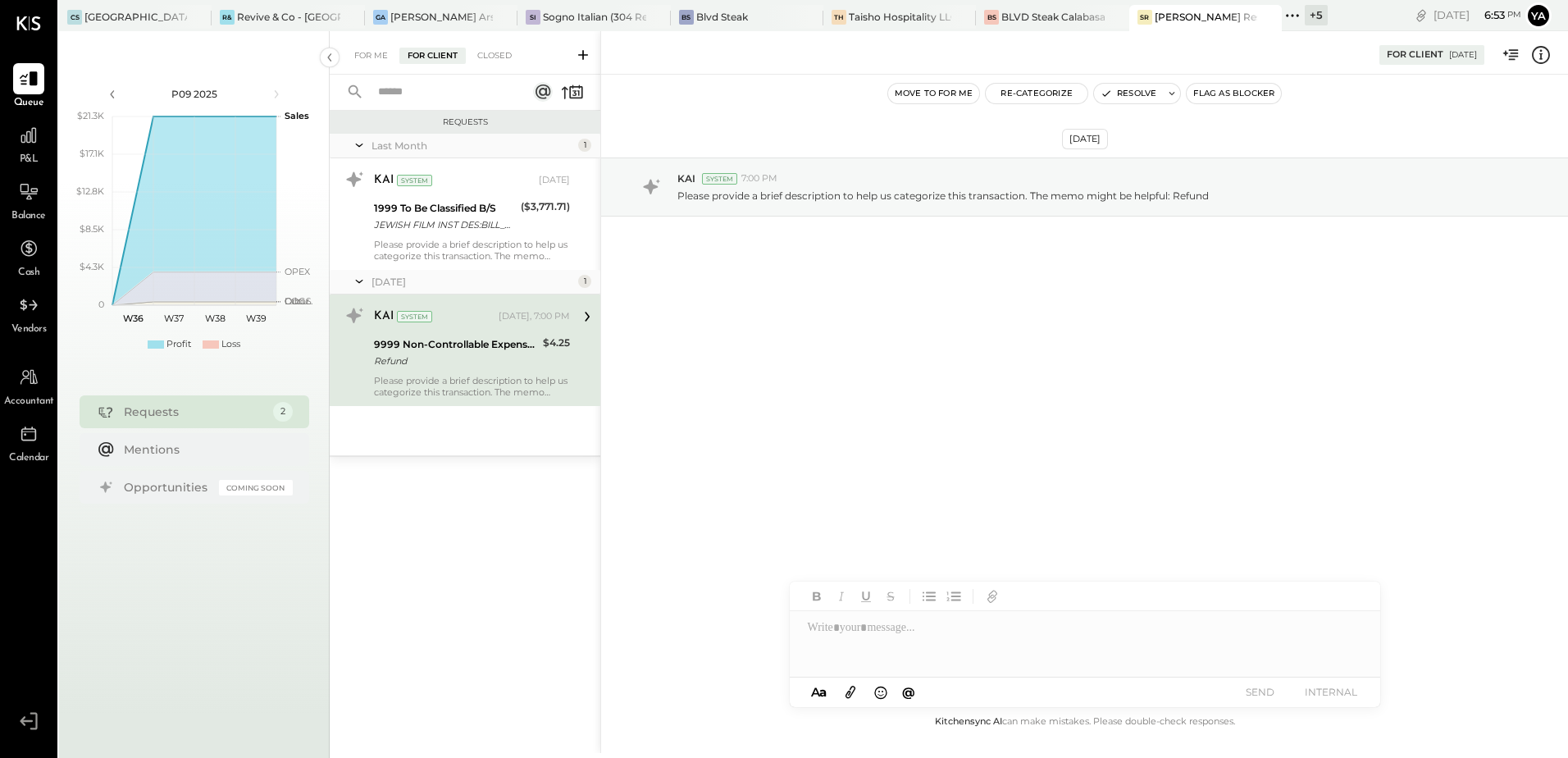
click at [452, 329] on div "KAI System [DATE], 7:00 PM" at bounding box center [472, 317] width 196 height 28
click at [1138, 92] on button "Resolve" at bounding box center [1128, 93] width 69 height 20
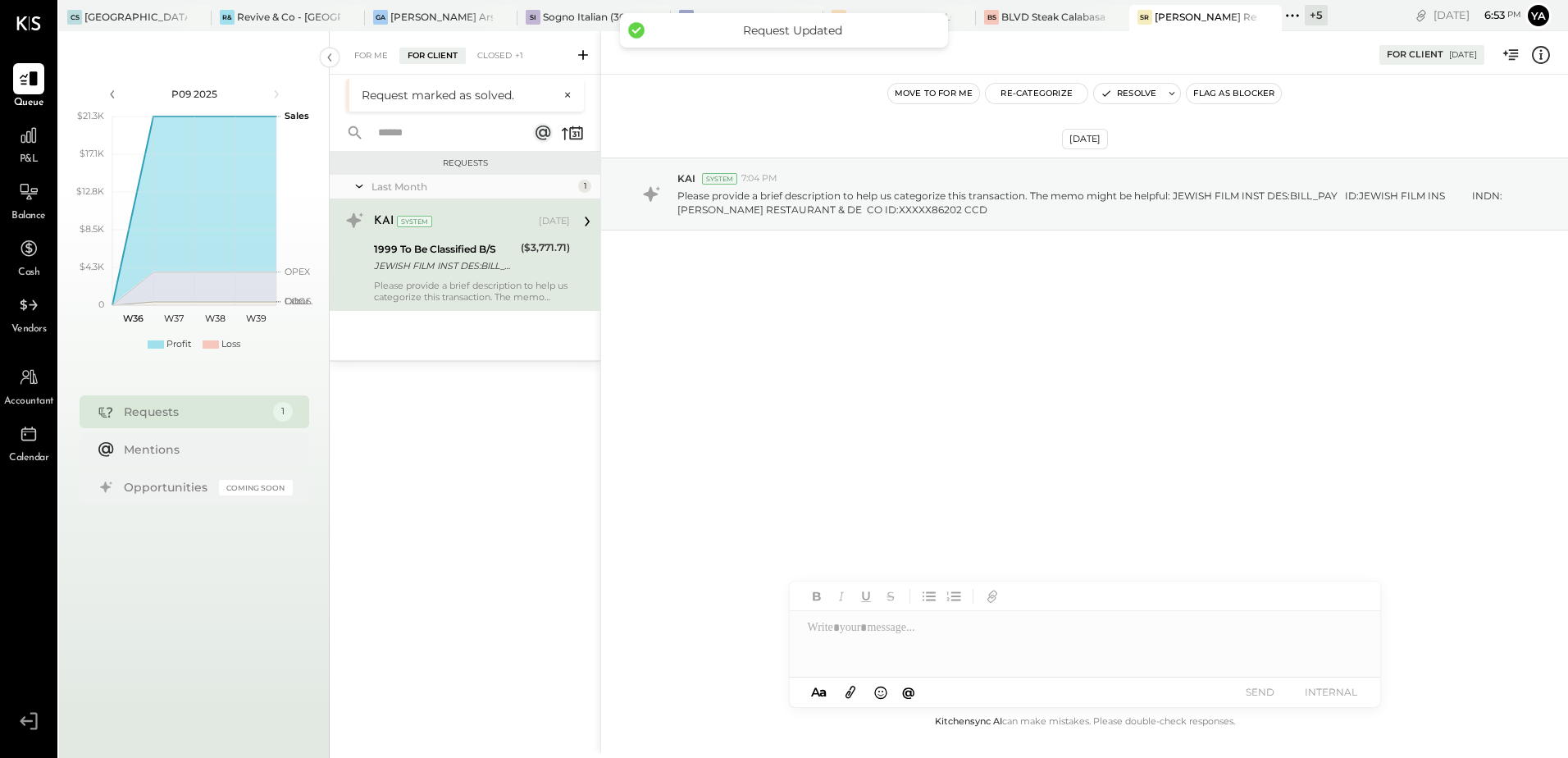
click at [425, 274] on div "JEWISH FILM INST DES:BILL_PAY ID:JEWISH FILM INS INDN:[PERSON_NAME] RESTAURANT …" at bounding box center [445, 265] width 142 height 16
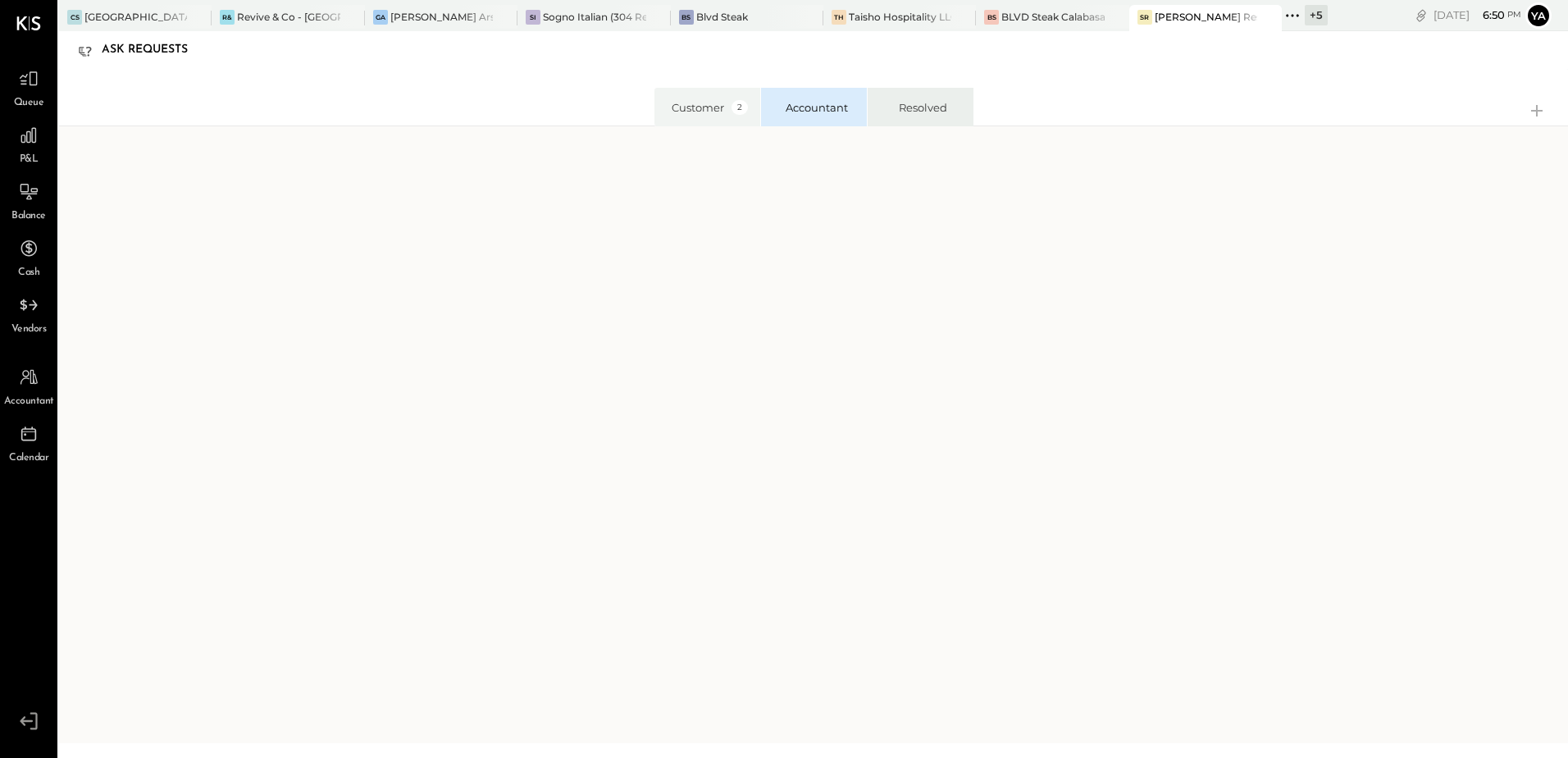
click at [913, 108] on li "Resolved" at bounding box center [920, 107] width 107 height 39
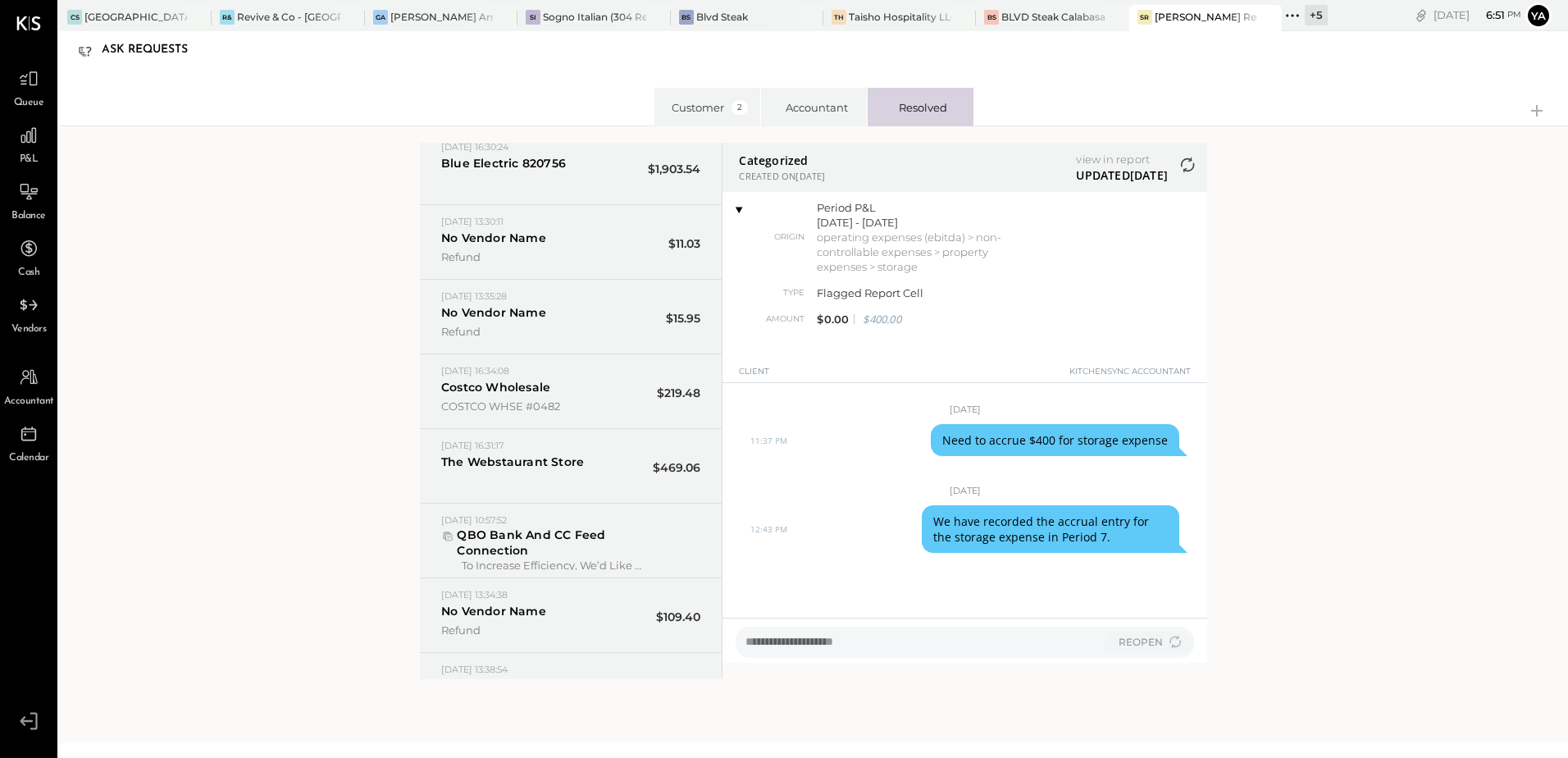
scroll to position [2297, 0]
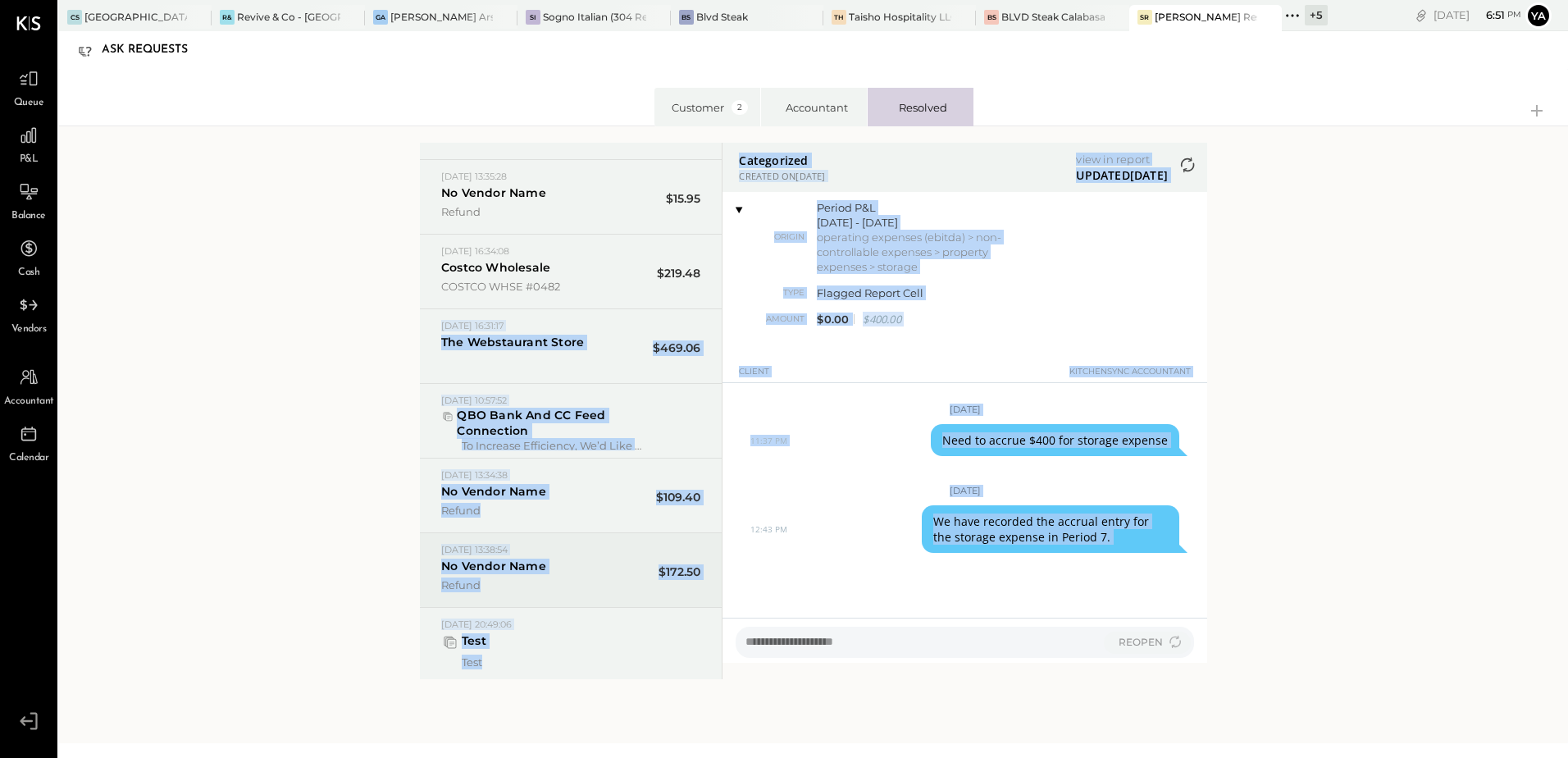
drag, startPoint x: 716, startPoint y: 288, endPoint x: 716, endPoint y: 569, distance: 281.0
click at [722, 577] on div "[DATE] 18:07:57 [DATE] 18:07:57 Storage $ 0.00 Need to accrue $400 for storage …" at bounding box center [571, 440] width 303 height 594
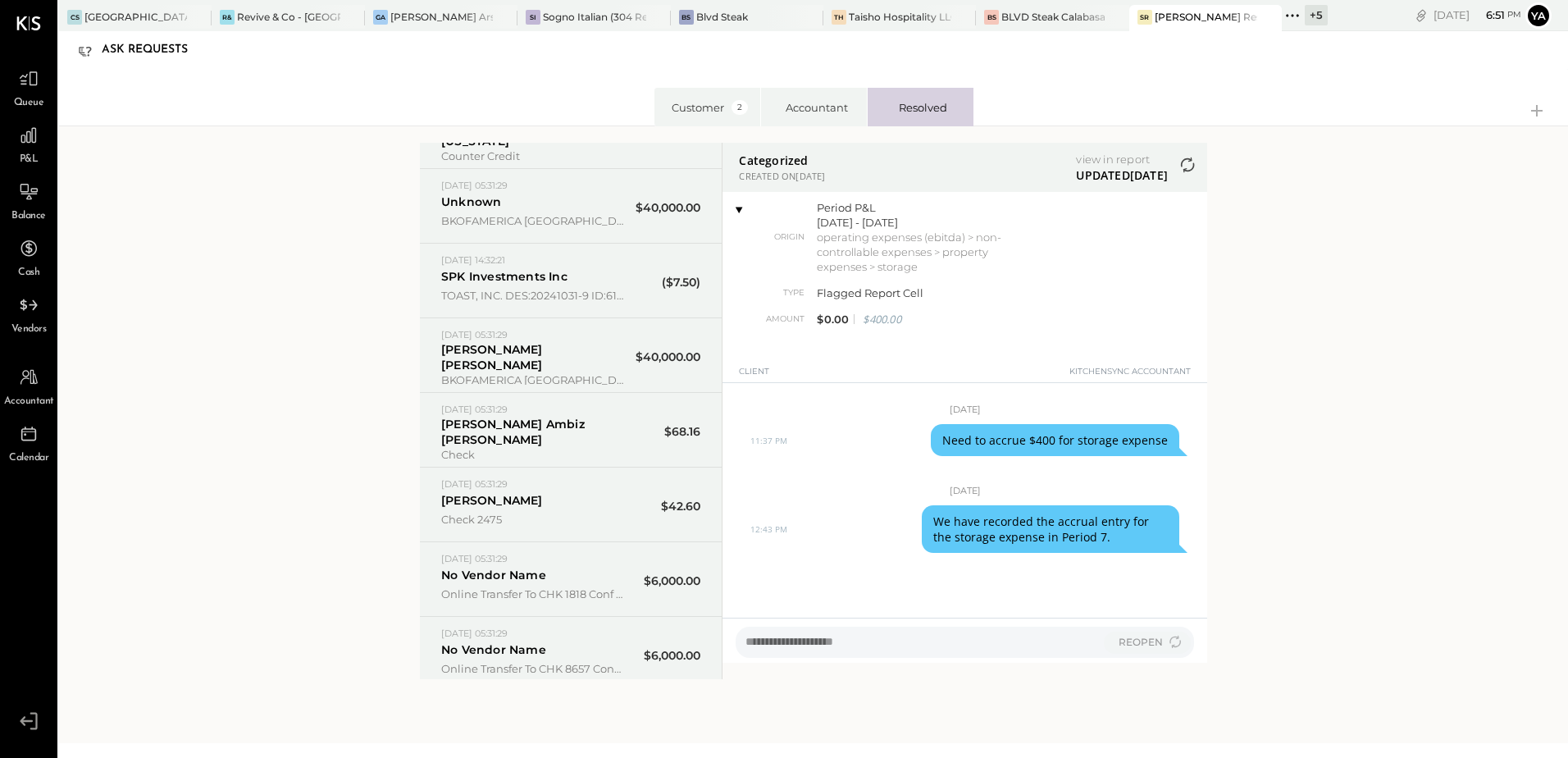
scroll to position [8760, 0]
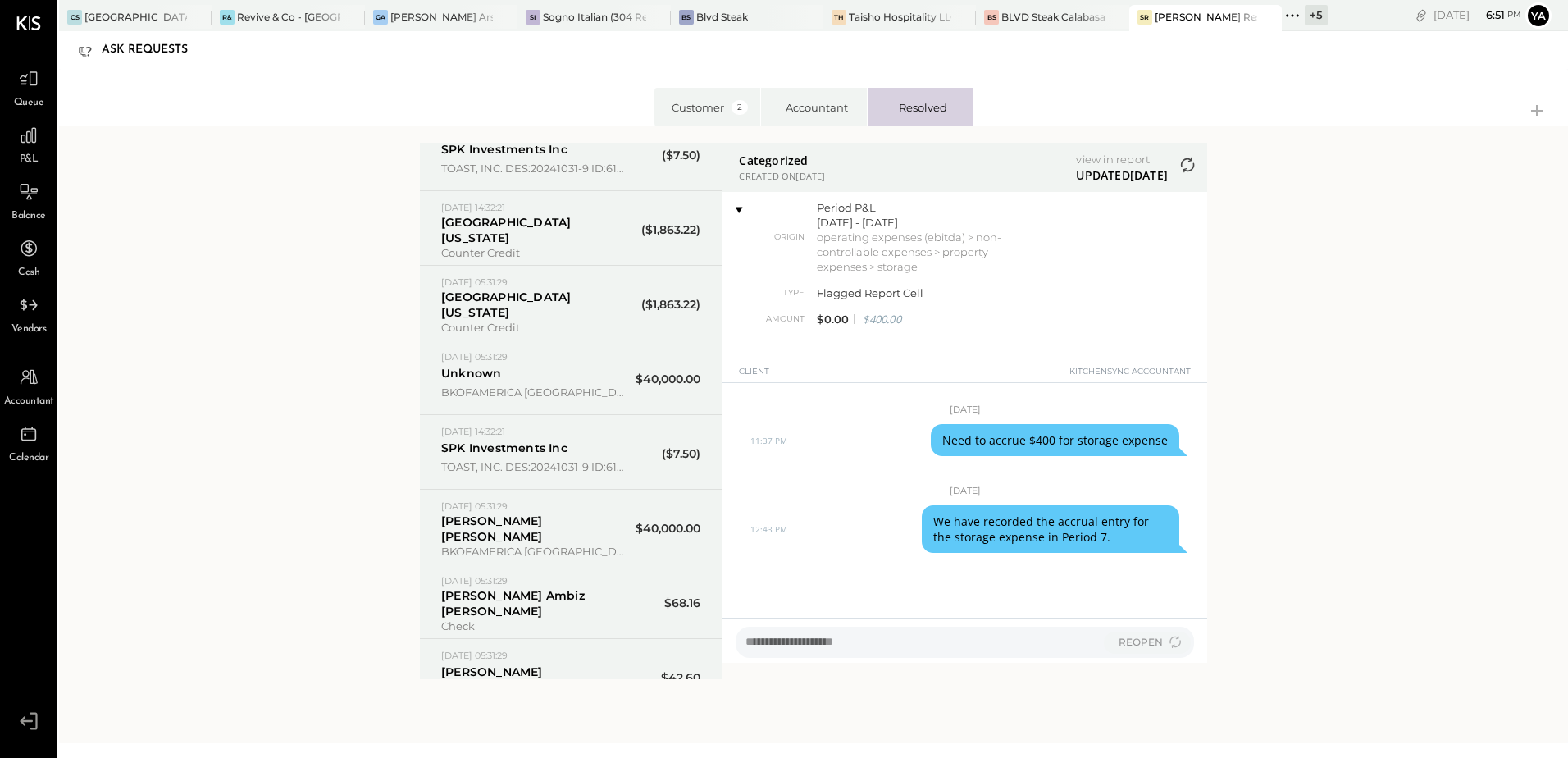
click at [600, 375] on div "2024-11-19 05:31:29 2024-11-19 05:31:29 Unknown $ 40000 BKOFAMERICA BC 09/04 #0…" at bounding box center [532, 377] width 182 height 59
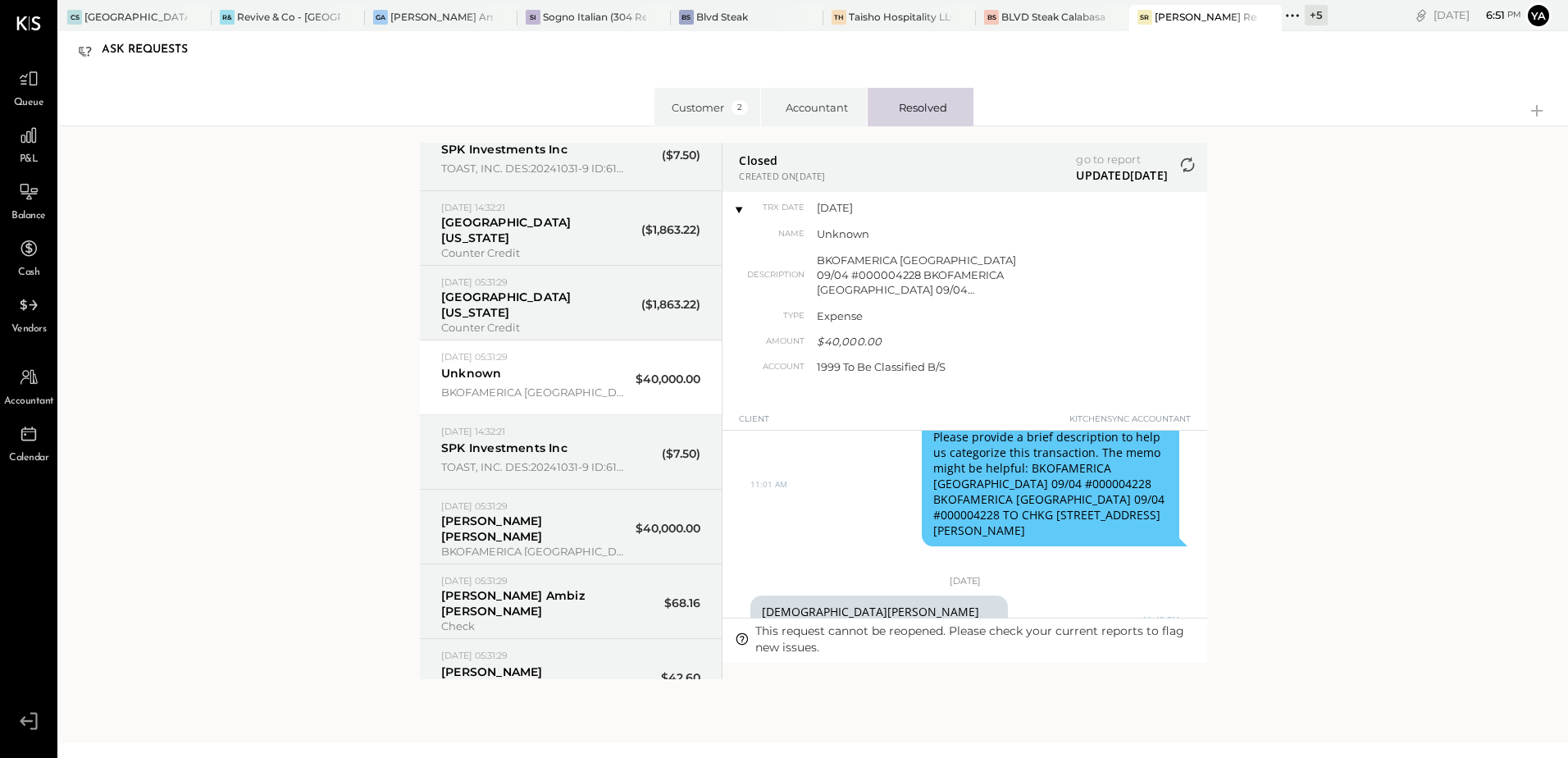
scroll to position [0, 0]
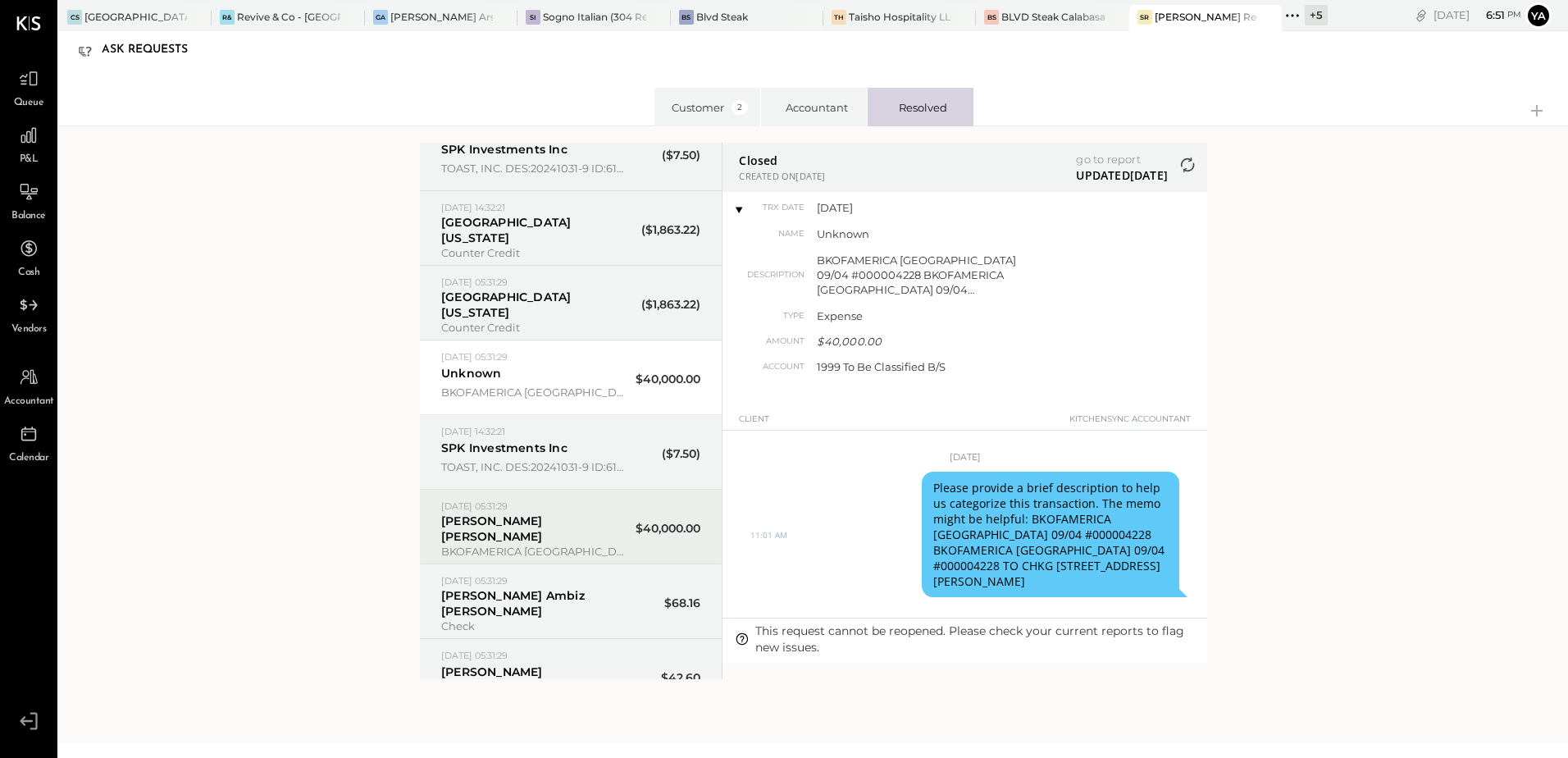
click at [532, 549] on div "2024-11-19 05:31:29 2024-11-19 05:31:29 Pablo Sanchez castillo $ 40000 BKOFAMER…" at bounding box center [532, 527] width 182 height 59
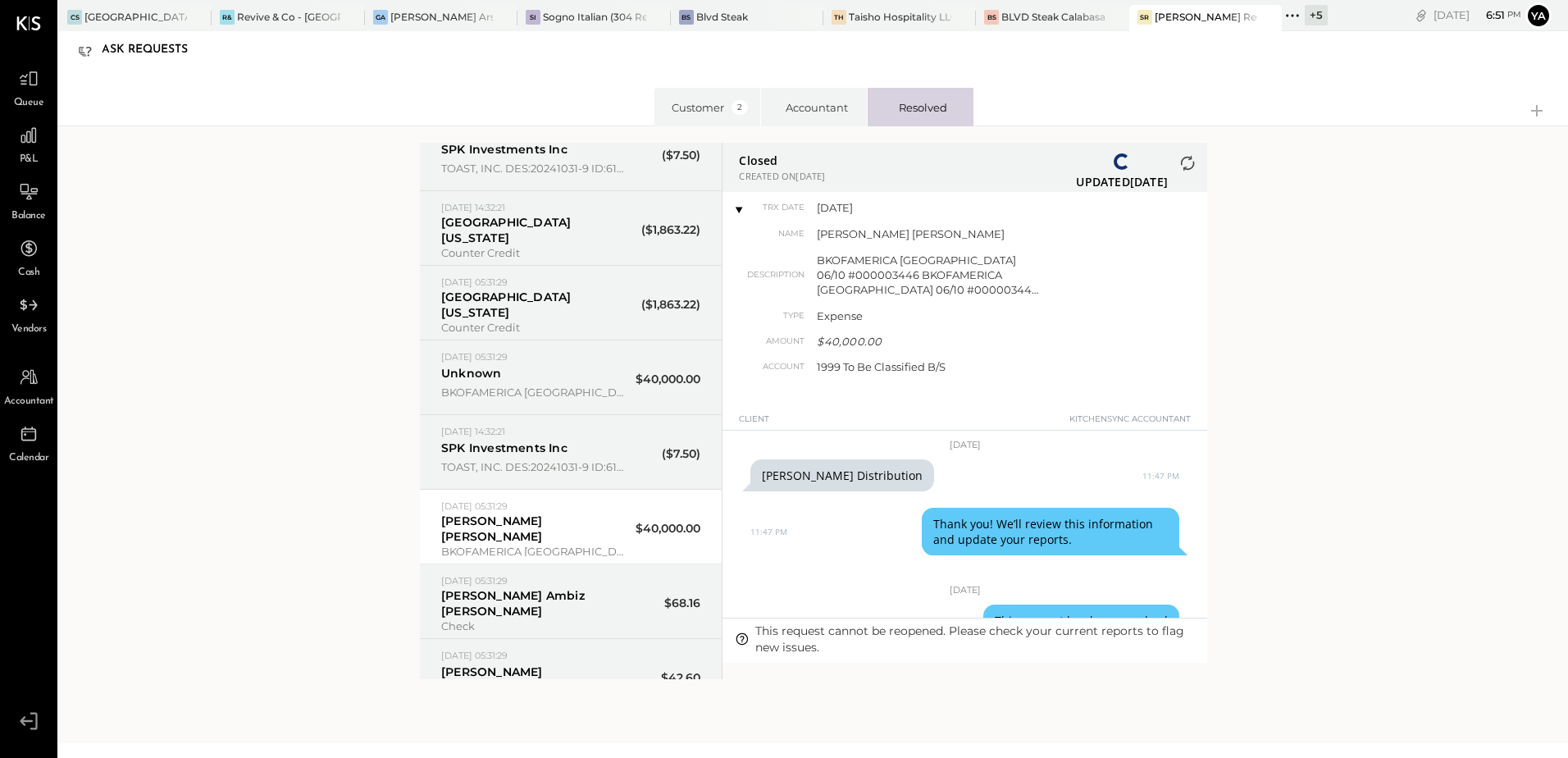
scroll to position [132, 0]
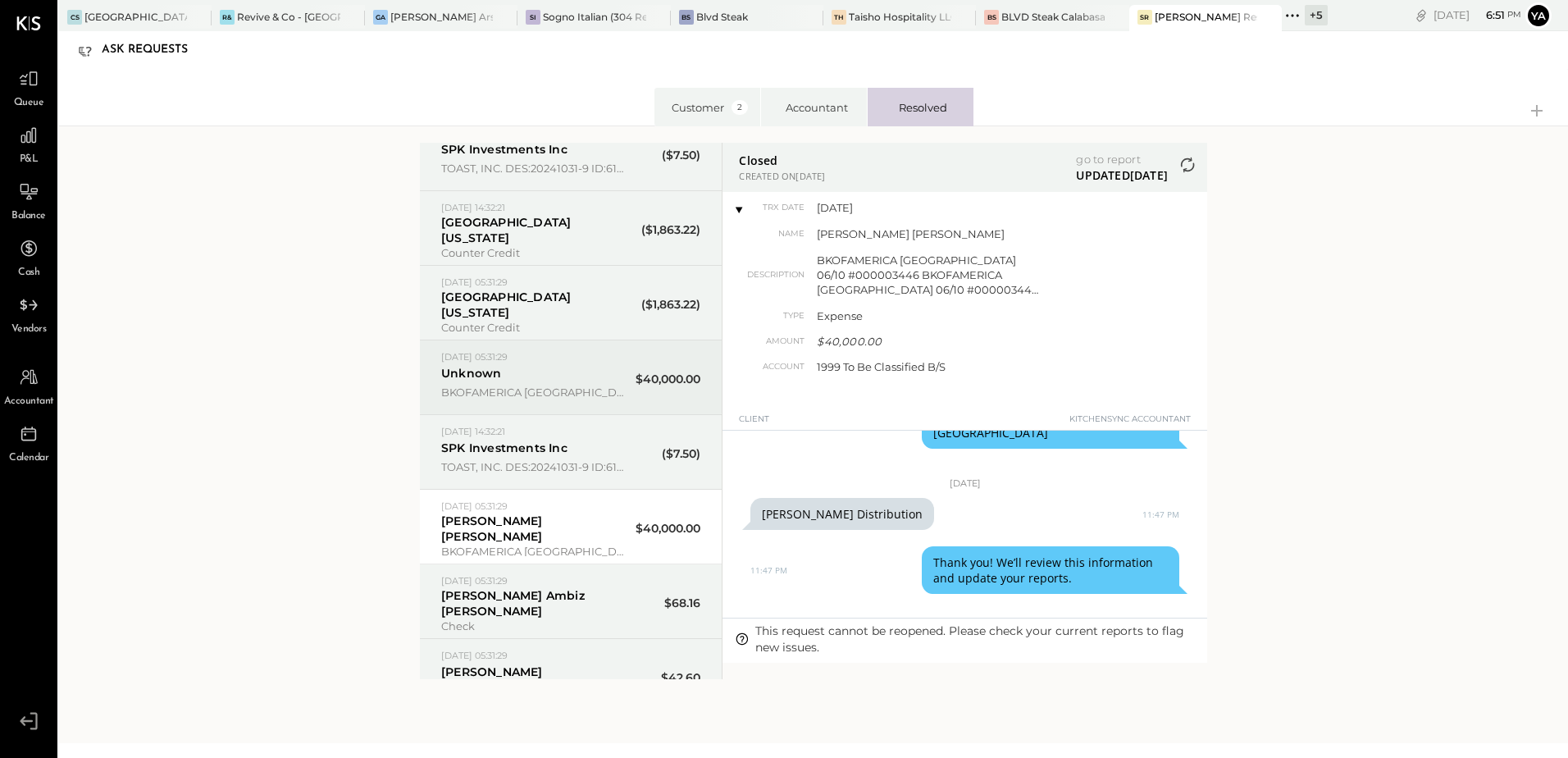
click at [610, 397] on span "BKOFAMERICA BC 09/04 #000004228 BKOFAMERICA BC 09/04 #000004228 TO CHKG 1516 So…" at bounding box center [532, 391] width 182 height 15
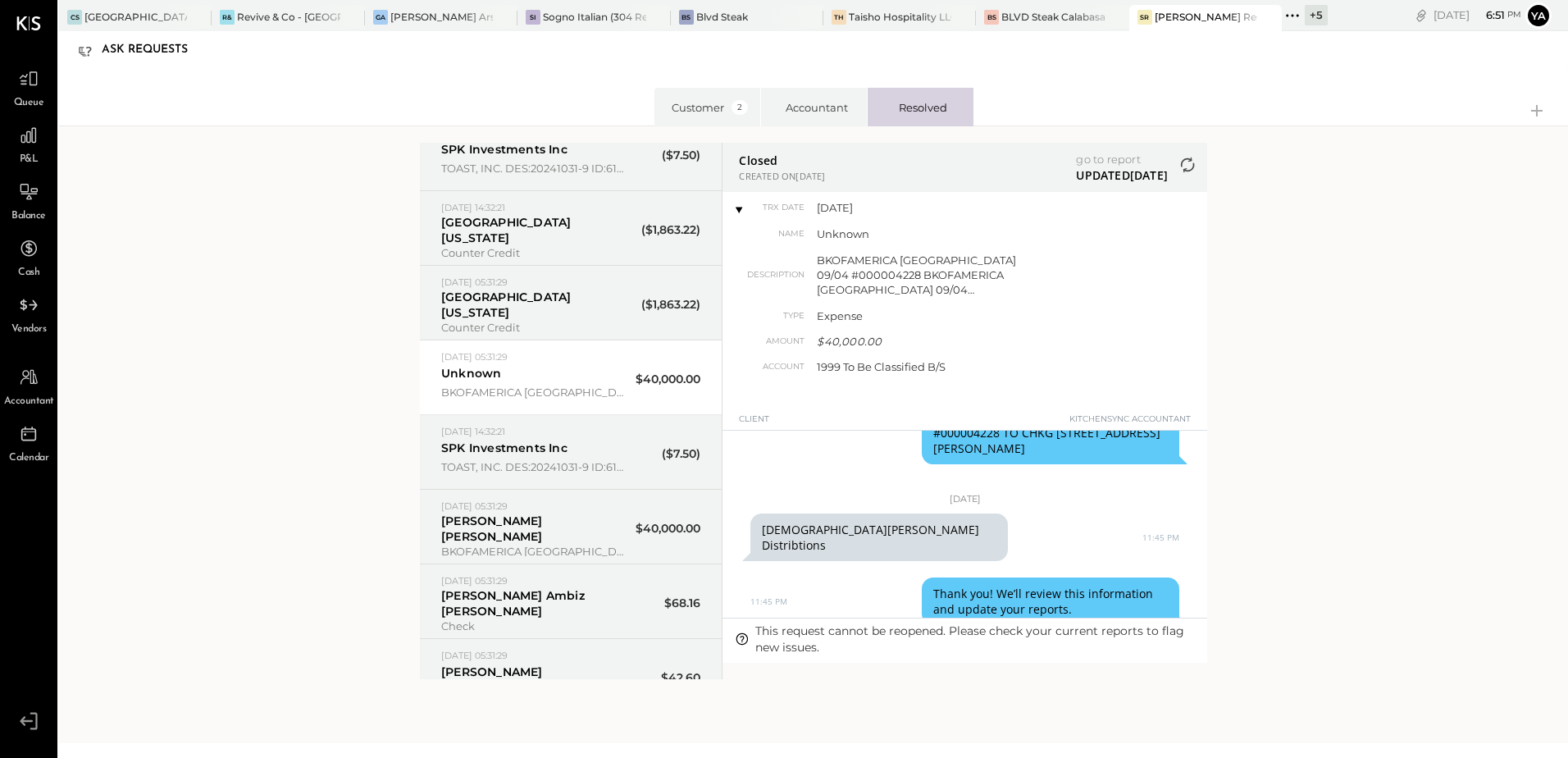
scroll to position [215, 0]
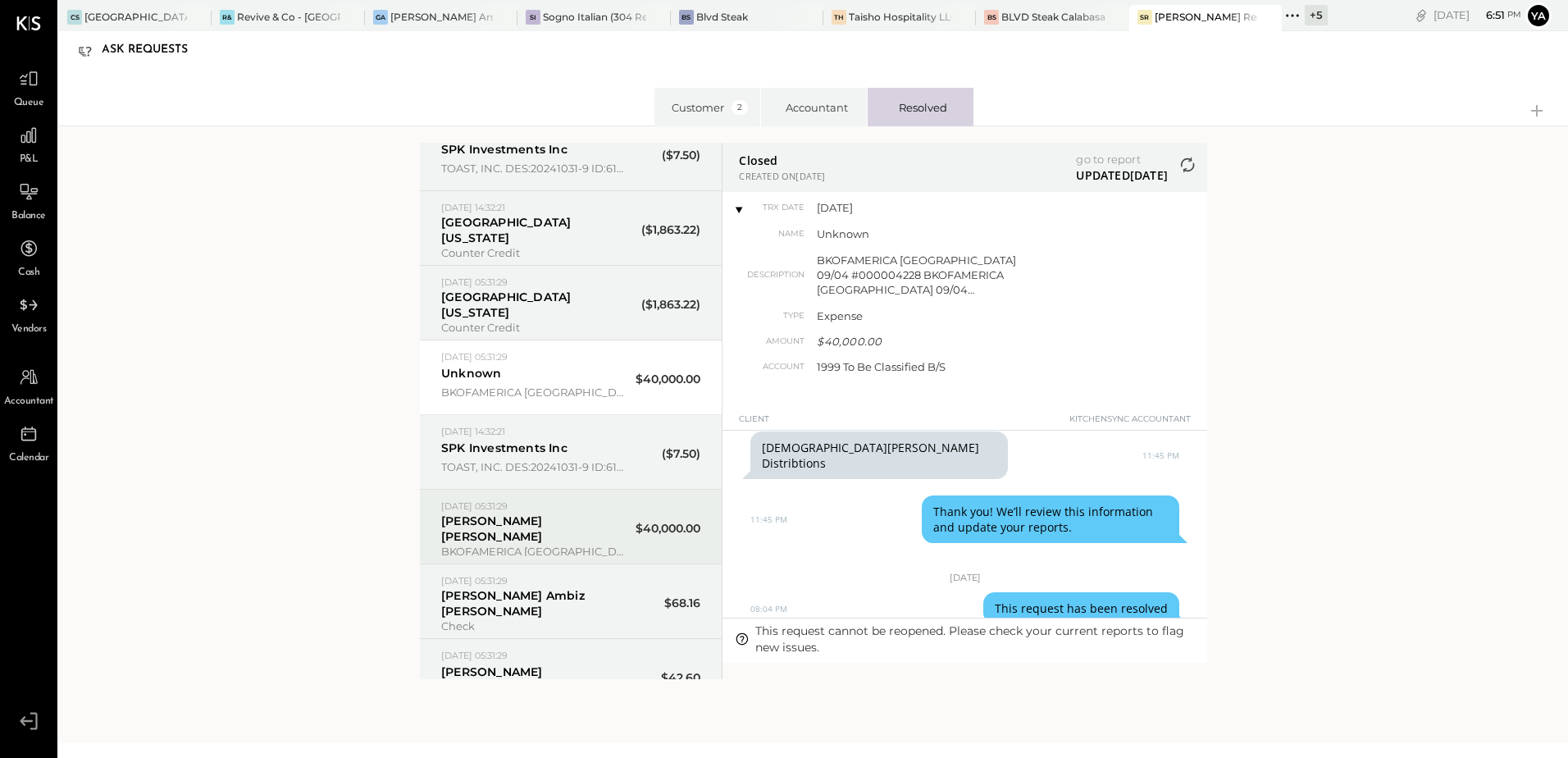
click at [517, 533] on div "2024-11-19 05:31:29 2024-11-19 05:31:29 Pablo Sanchez castillo $ 40000 BKOFAMER…" at bounding box center [532, 527] width 182 height 59
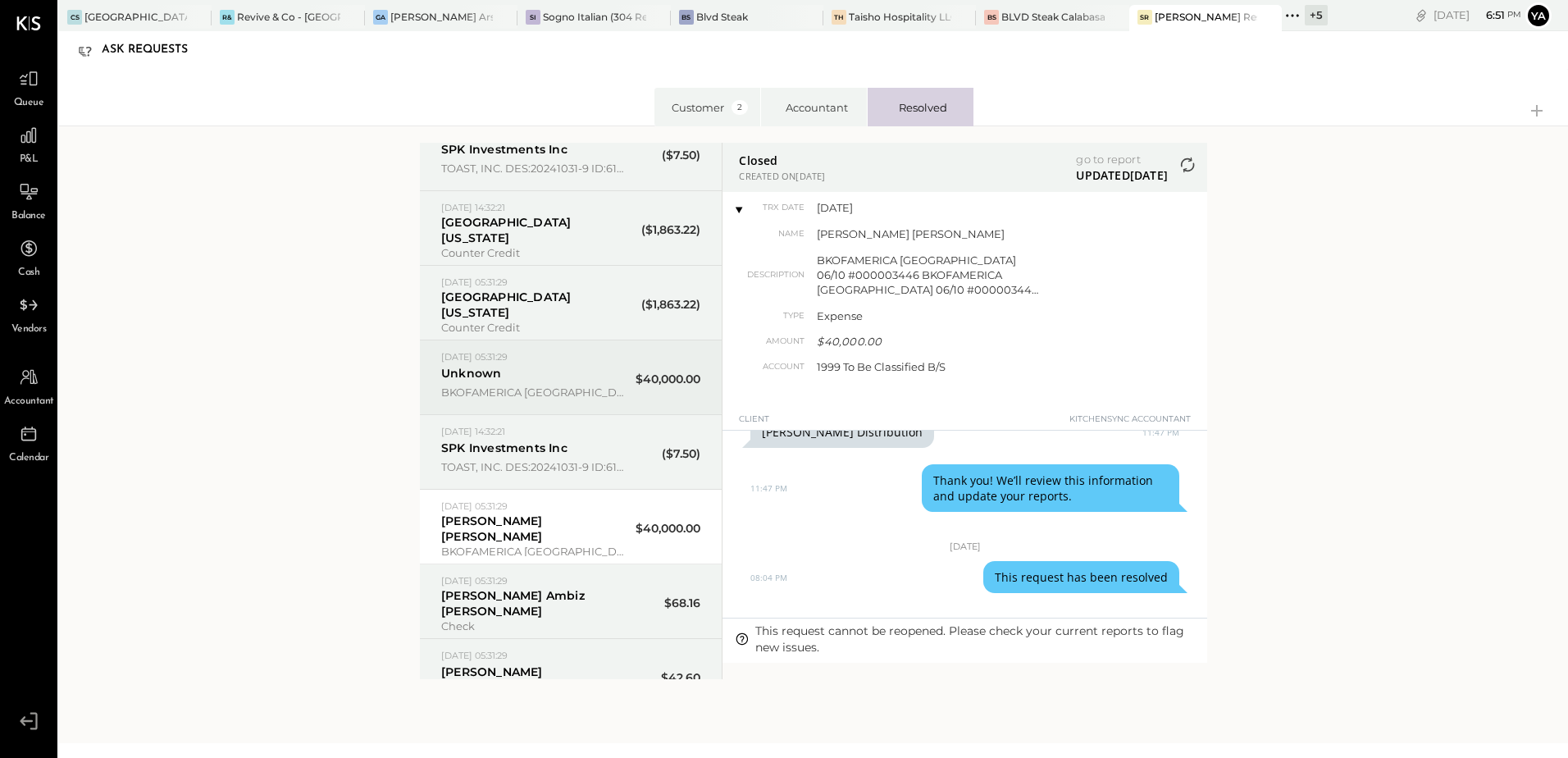
click at [575, 396] on span "BKOFAMERICA BC 09/04 #000004228 BKOFAMERICA BC 09/04 #000004228 TO CHKG 1516 So…" at bounding box center [532, 391] width 182 height 15
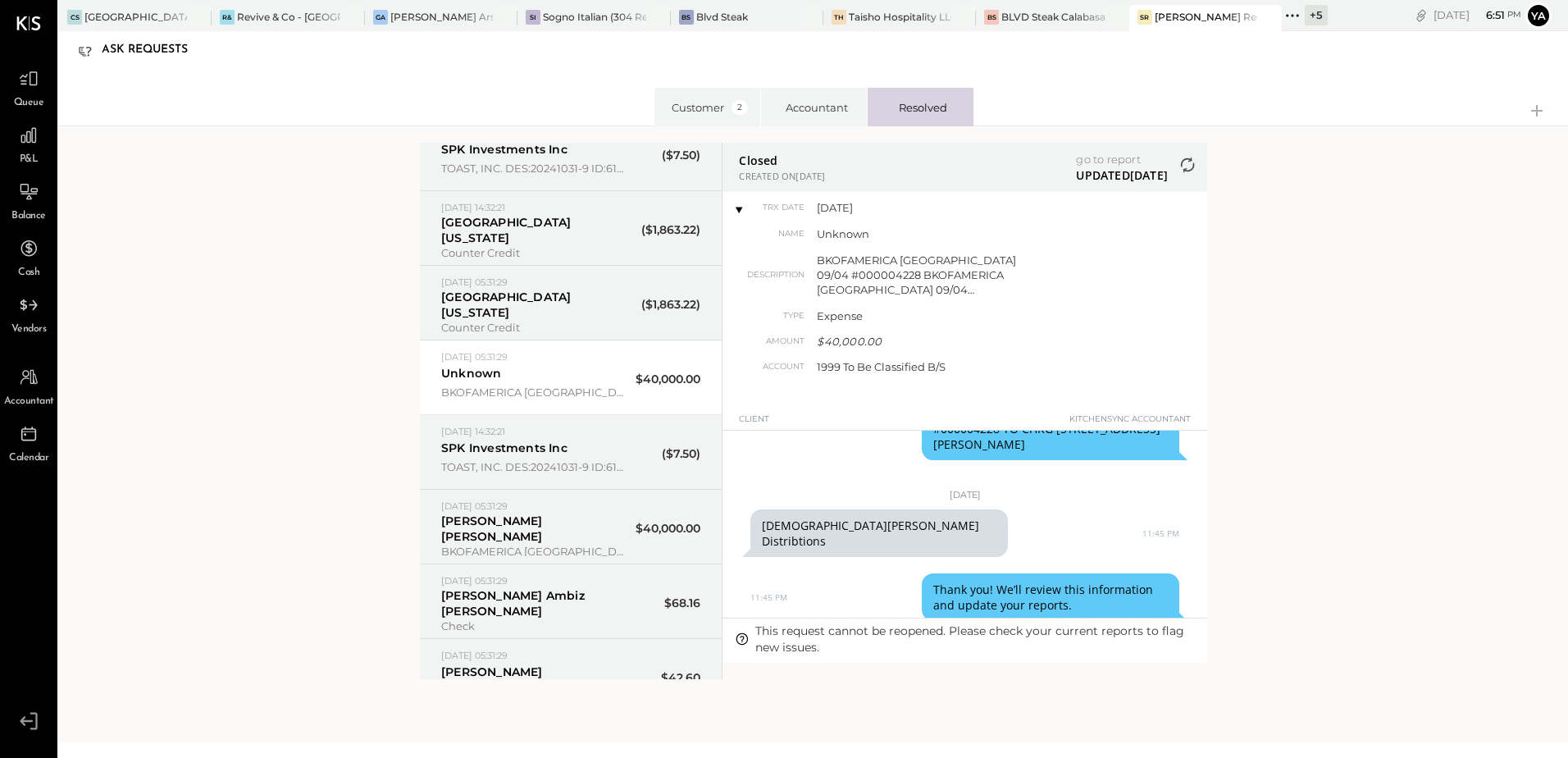
scroll to position [51, 0]
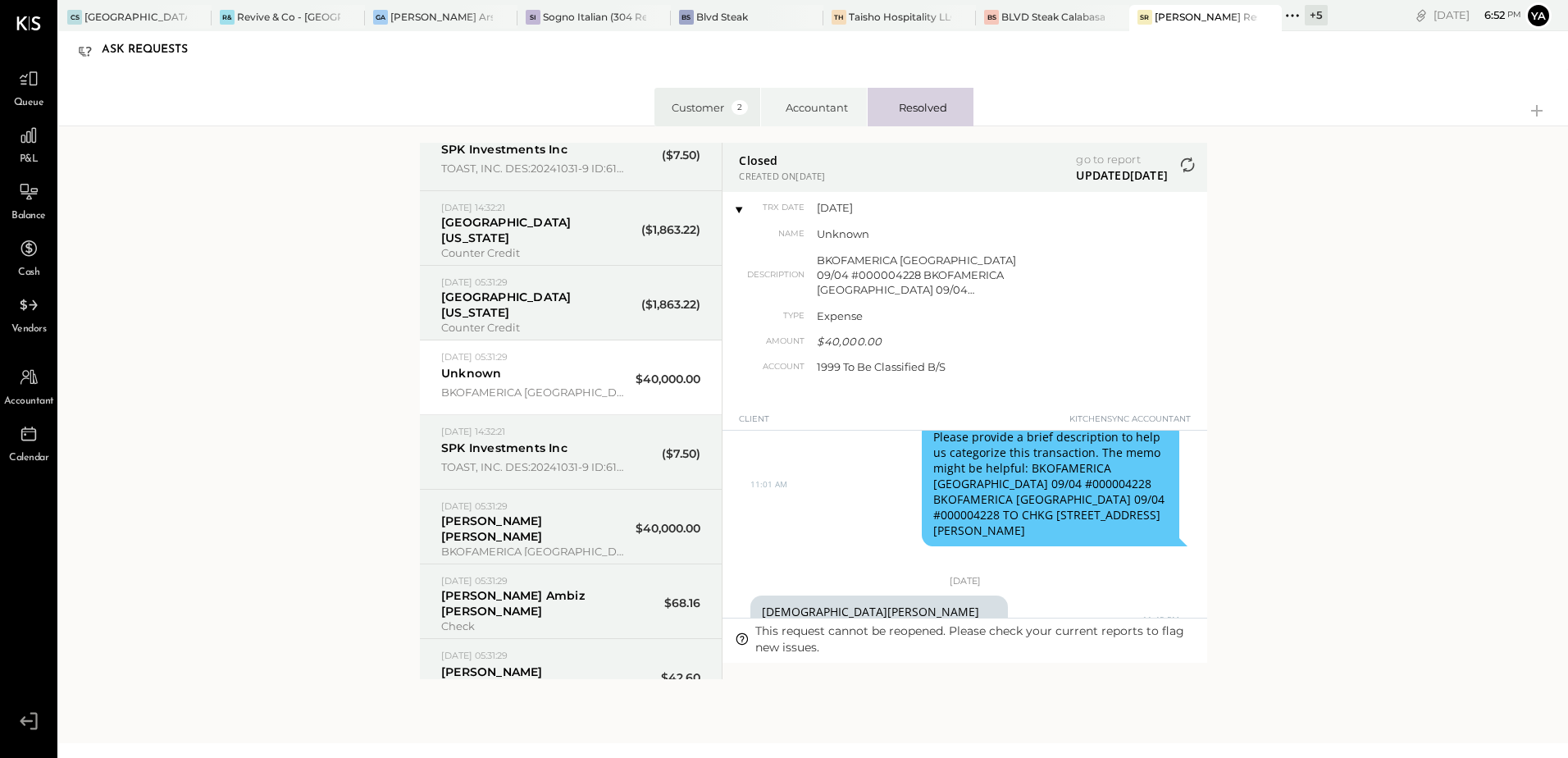
click at [732, 105] on span "2" at bounding box center [740, 107] width 16 height 15
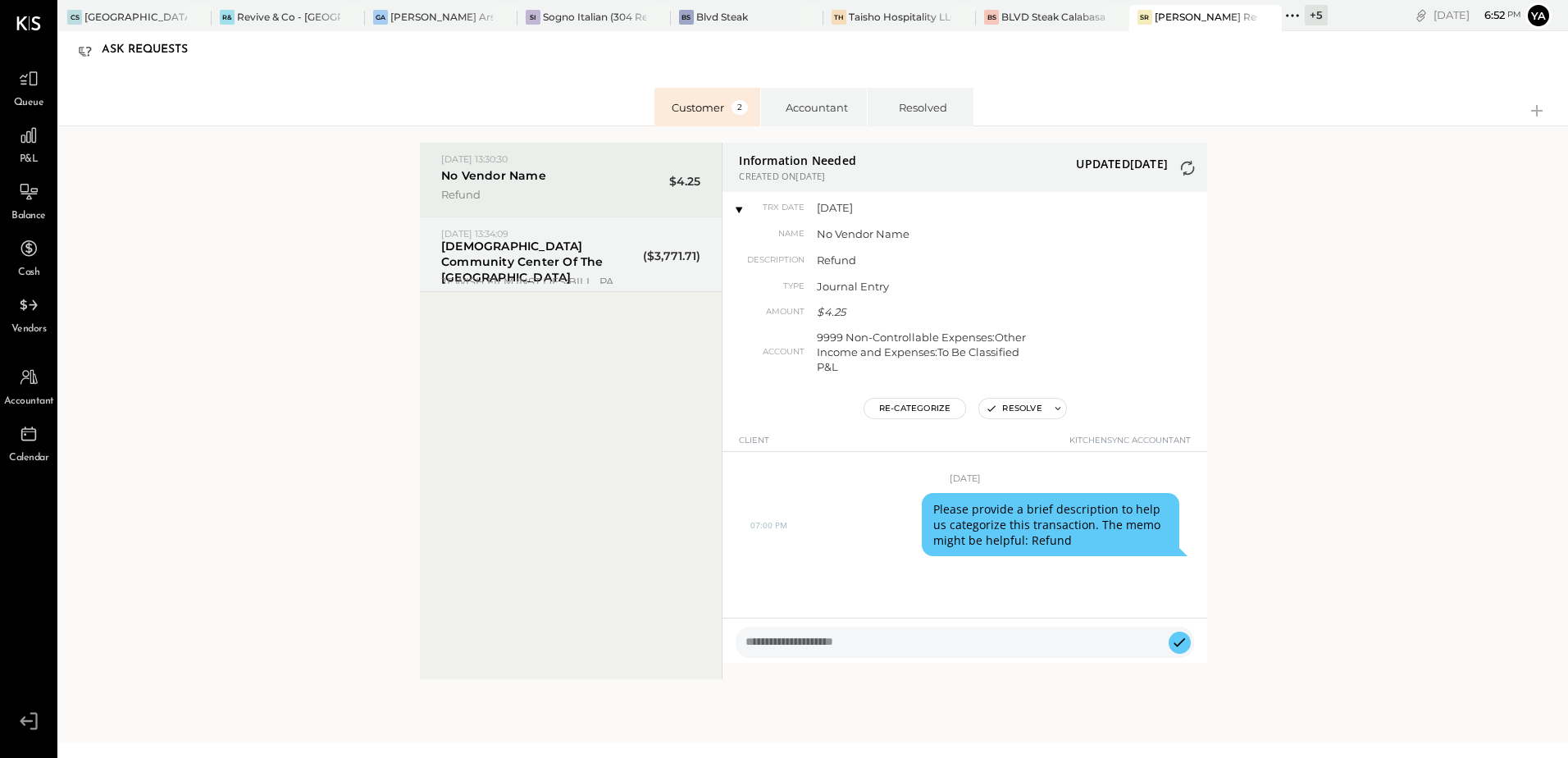
click at [575, 181] on div "2025-09-02 13:30:30 2025-09-02 13:30:30 No Vendor Name $ 4.25 Refund" at bounding box center [532, 179] width 182 height 59
click at [585, 168] on div "2025-09-02 13:30:30 2025-09-02 13:30:30 No Vendor Name $ 4.25 Refund" at bounding box center [532, 179] width 182 height 59
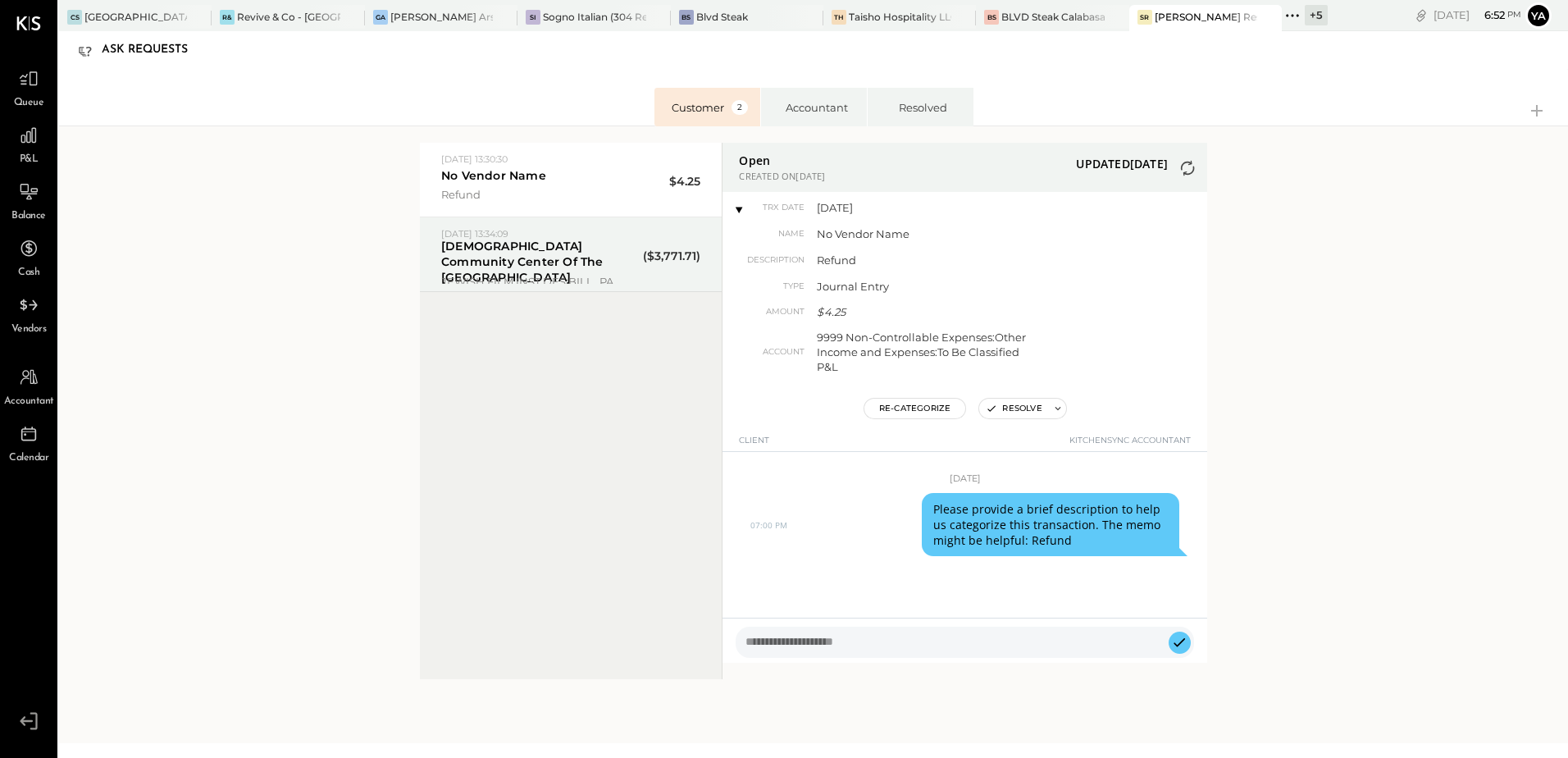
click at [1190, 166] on icon at bounding box center [1187, 168] width 23 height 24
